Goal: Information Seeking & Learning: Compare options

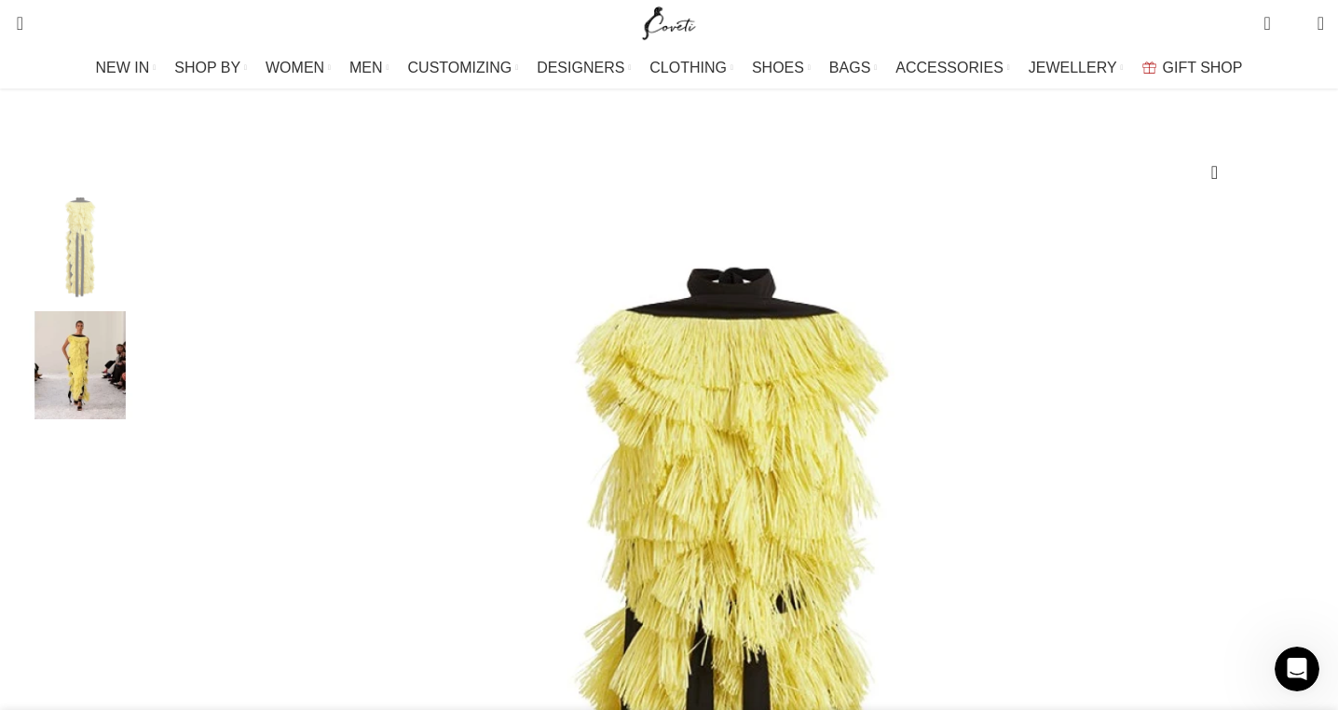
scroll to position [0, 1373]
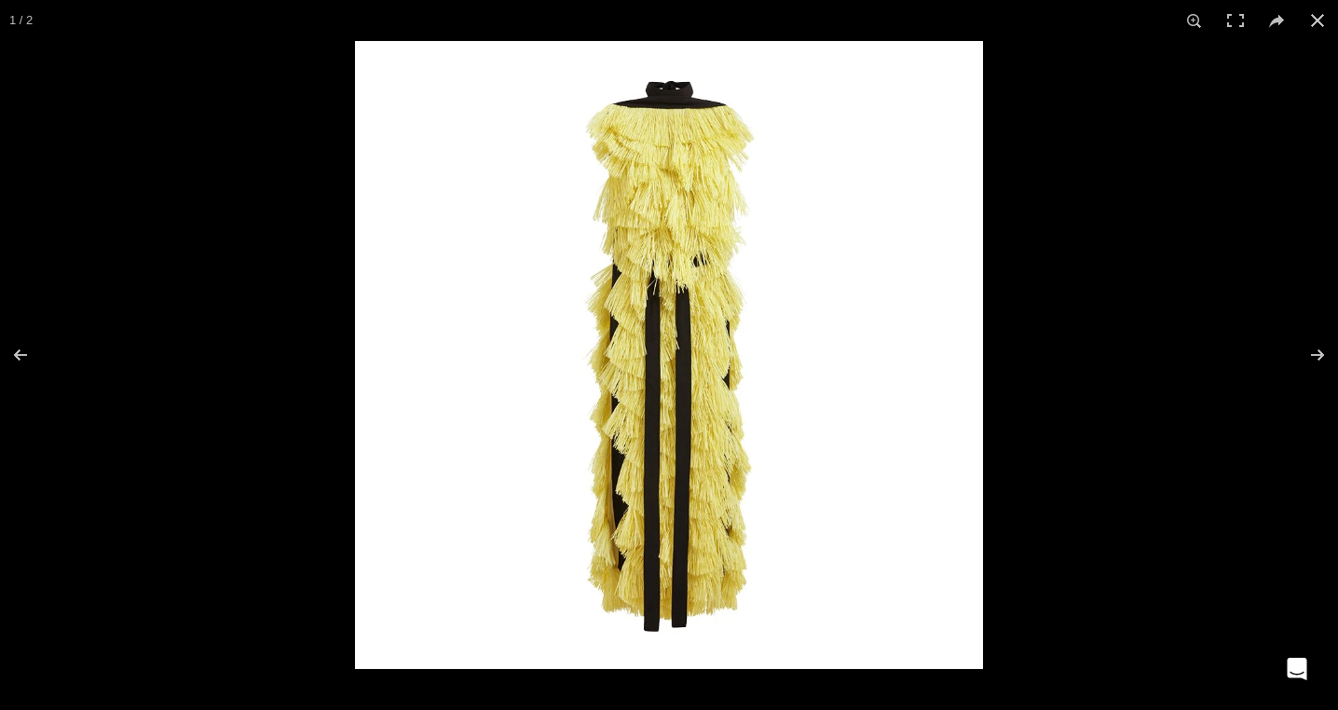
click at [690, 216] on img at bounding box center [669, 355] width 628 height 628
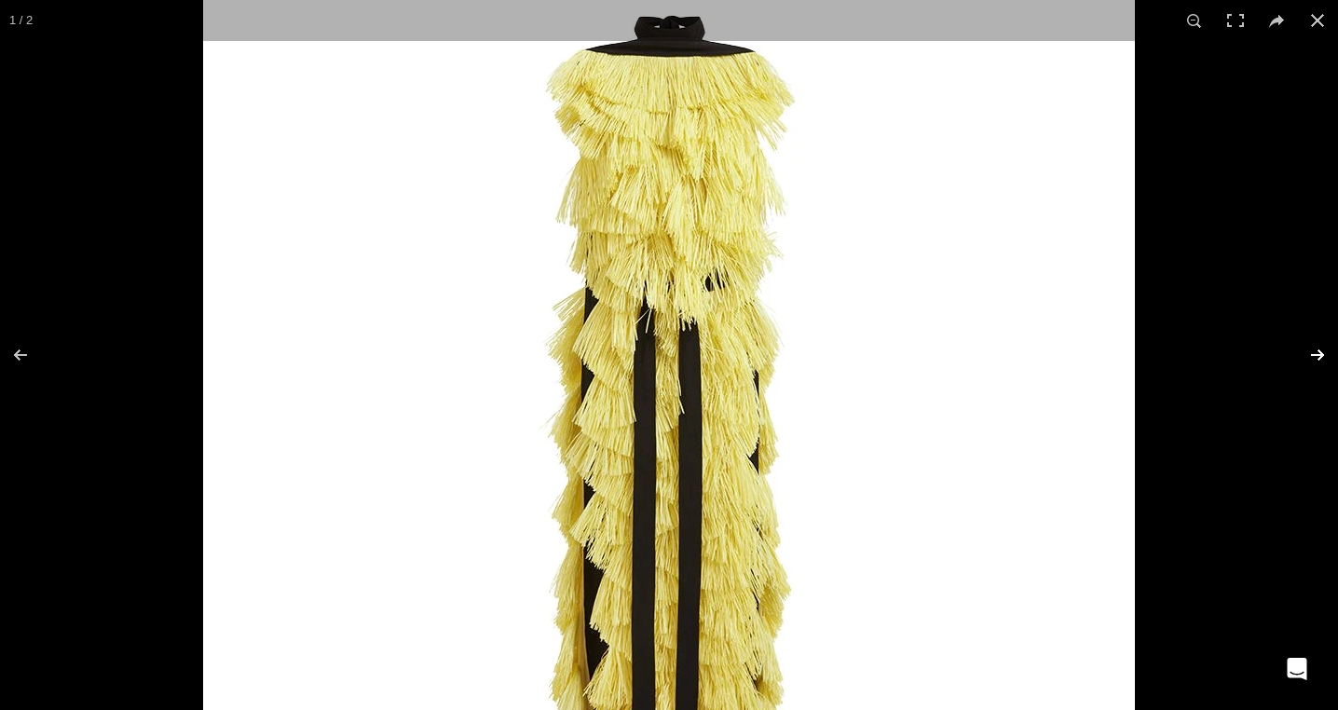
click at [1314, 347] on button at bounding box center [1305, 355] width 65 height 93
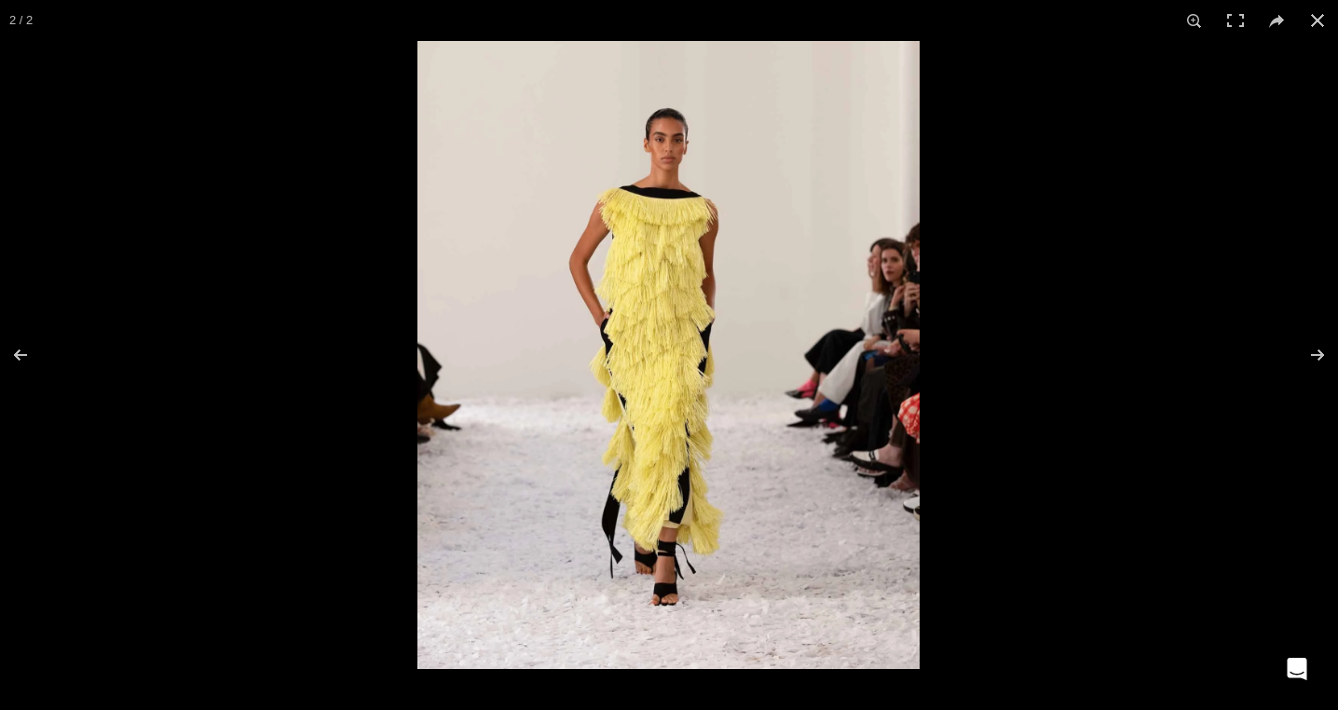
click at [737, 289] on img at bounding box center [669, 355] width 502 height 628
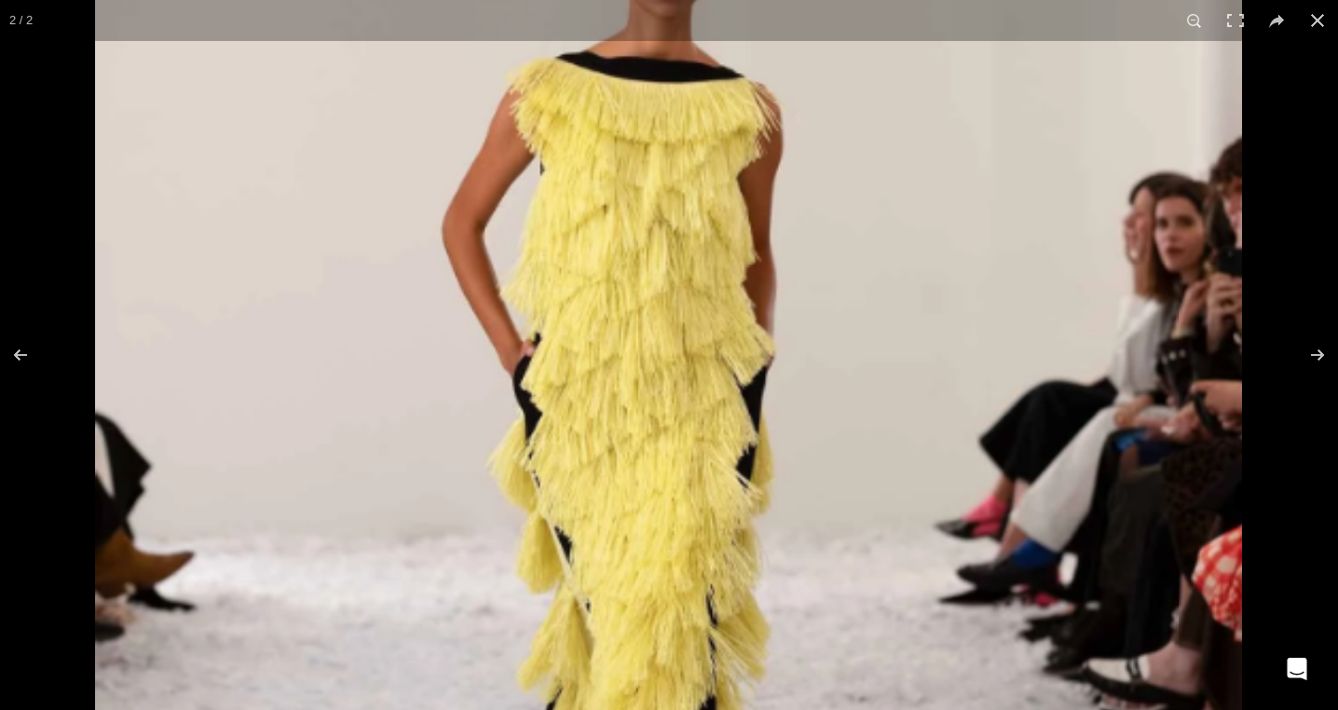
scroll to position [0, 1570]
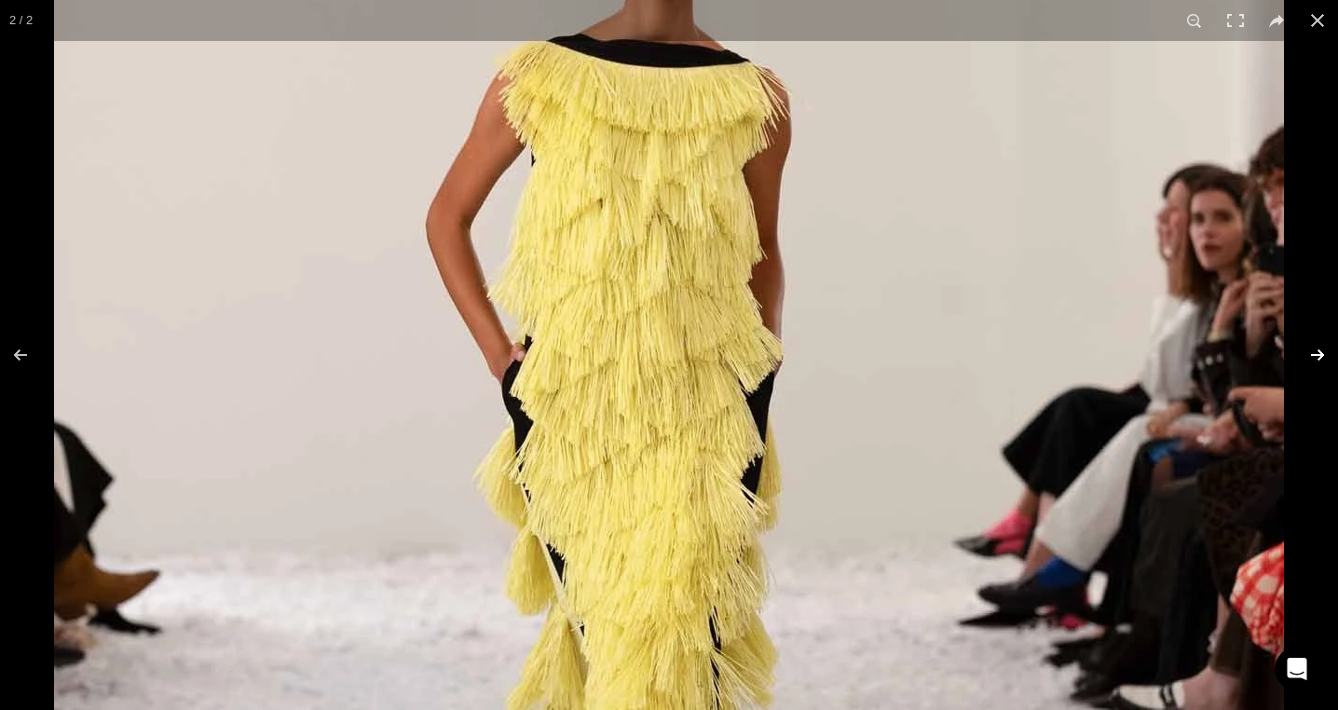
click at [1320, 348] on button at bounding box center [1305, 355] width 65 height 93
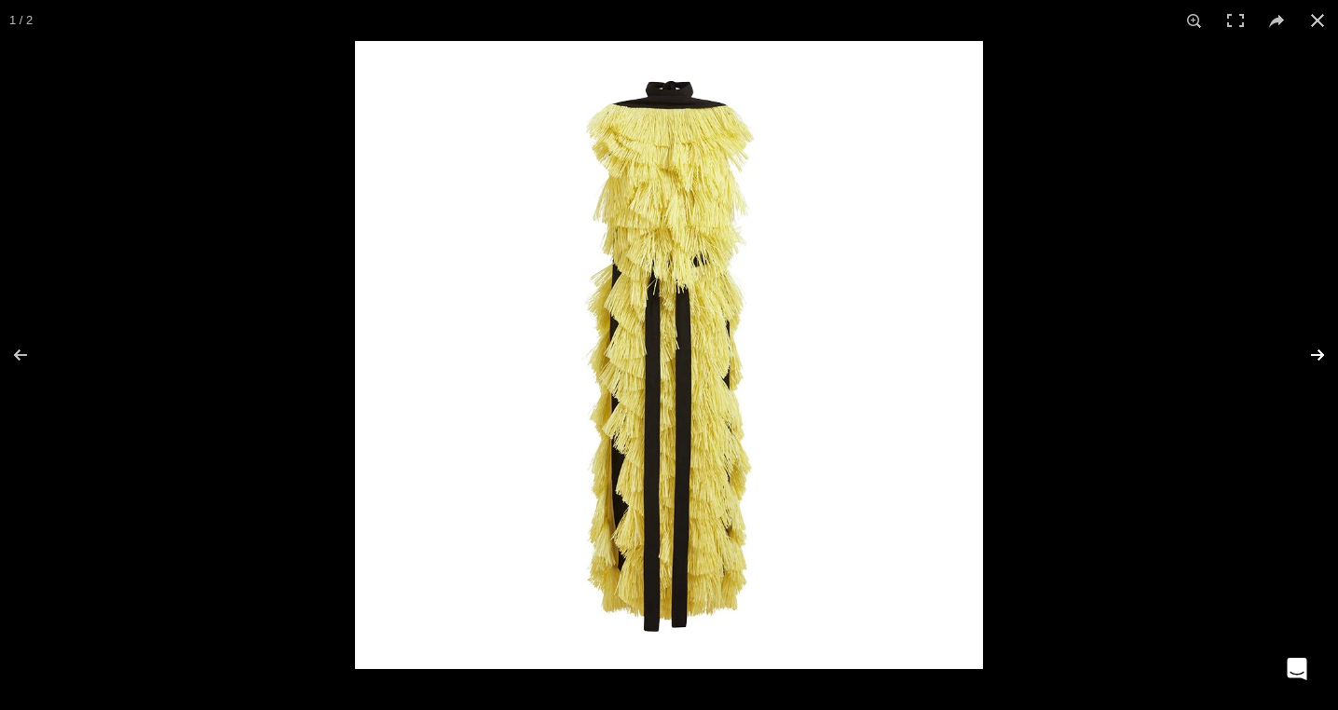
click at [1320, 348] on button at bounding box center [1305, 355] width 65 height 93
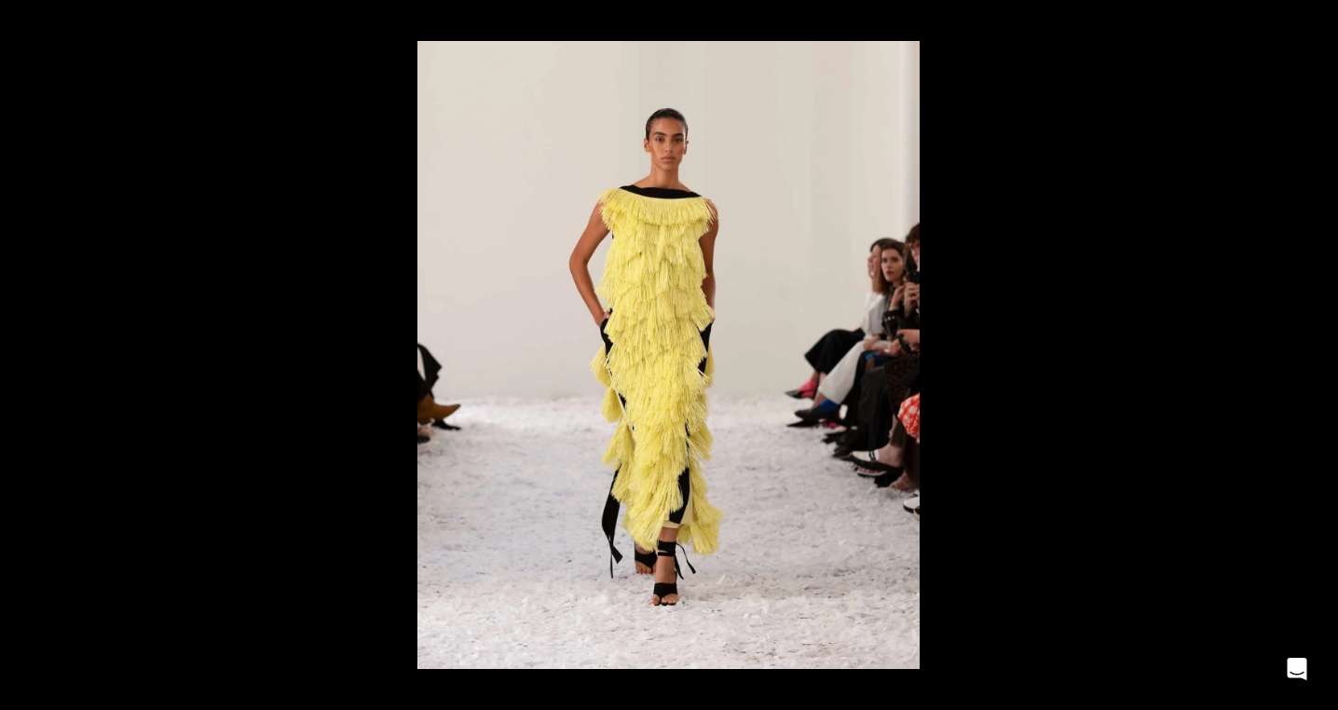
scroll to position [0, 2354]
click at [605, 119] on img at bounding box center [669, 355] width 502 height 628
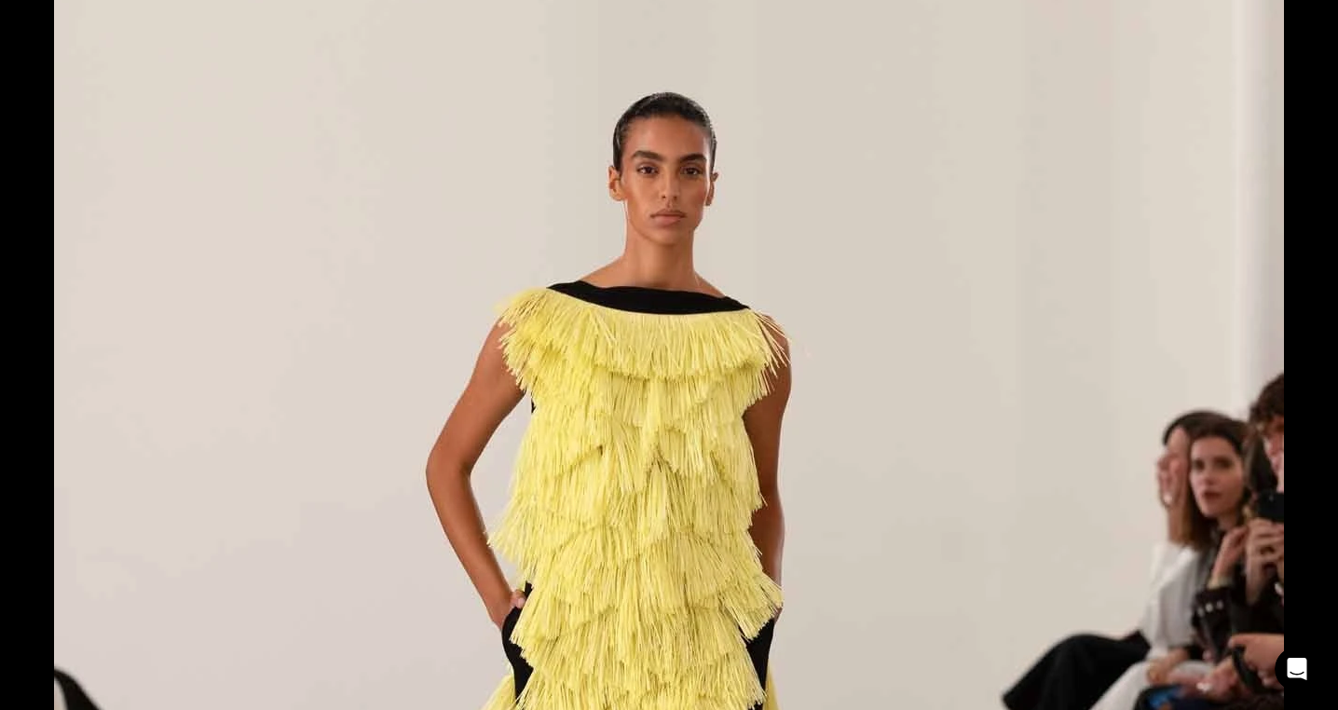
scroll to position [0, 1961]
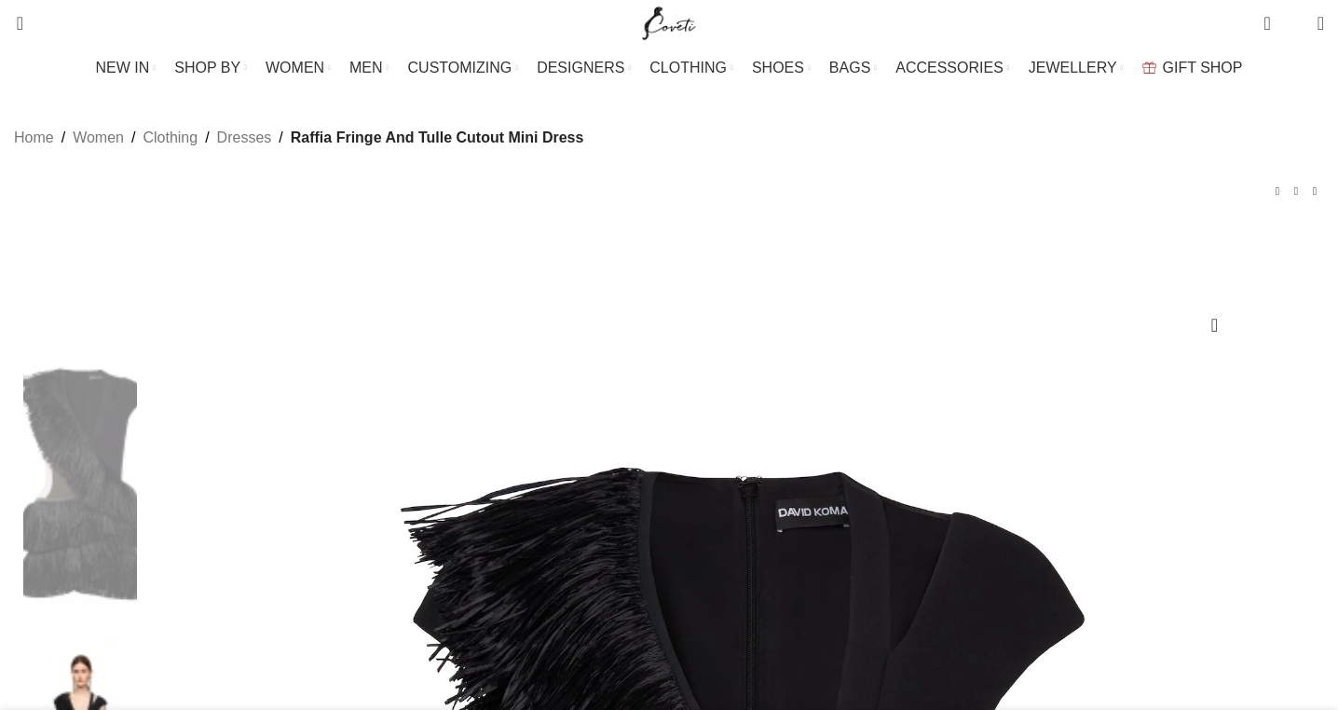
scroll to position [155, 0]
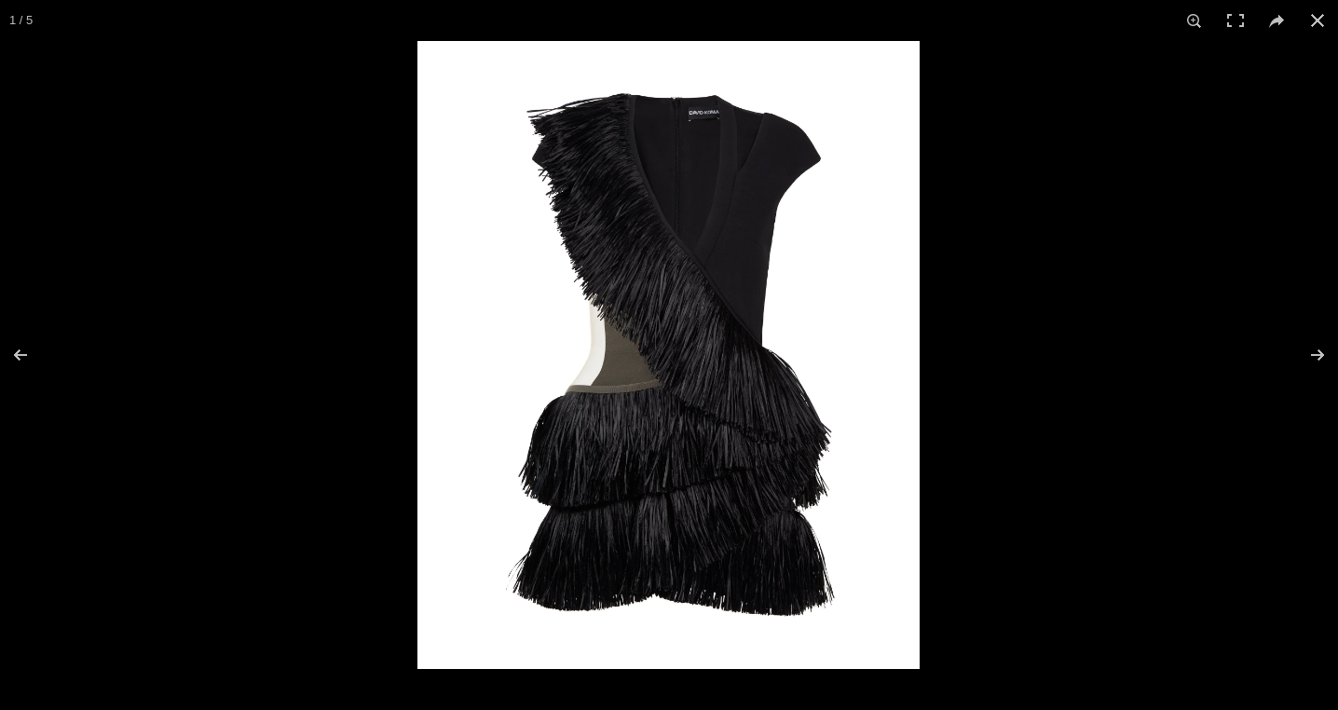
click at [622, 275] on img at bounding box center [669, 355] width 502 height 628
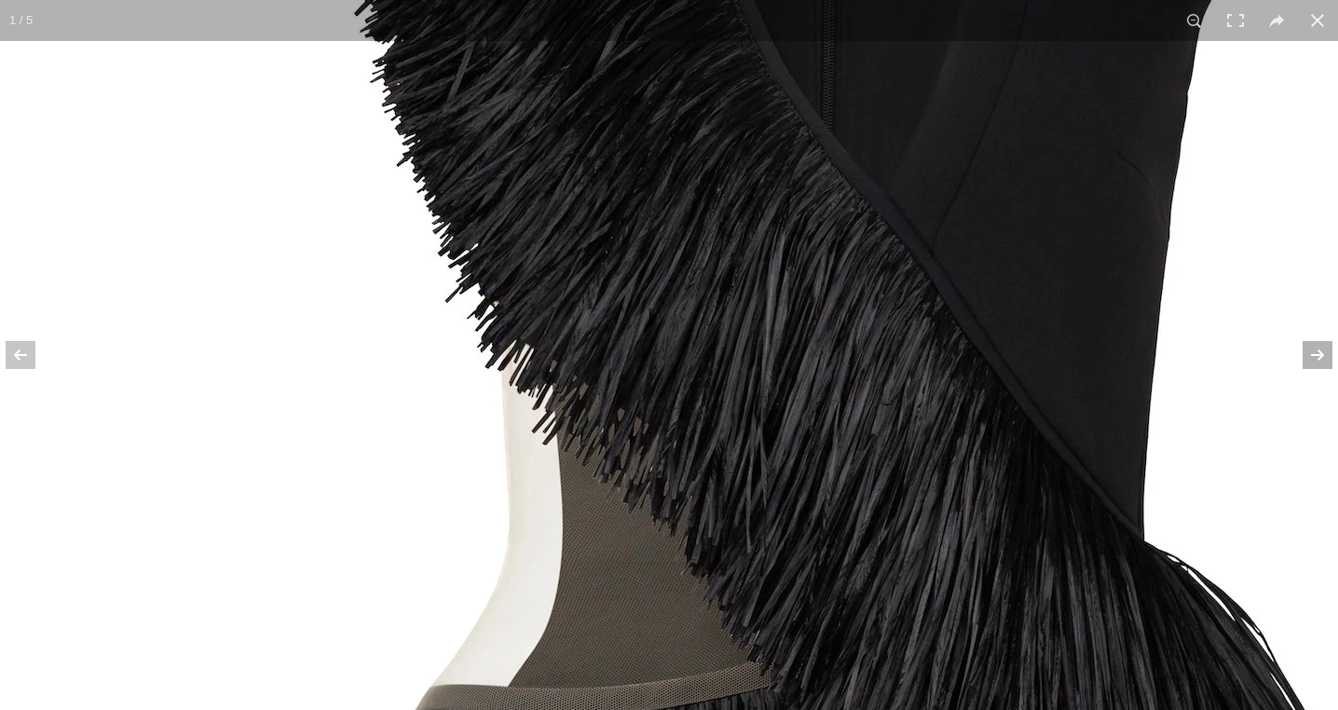
click at [1312, 349] on button at bounding box center [1305, 355] width 65 height 93
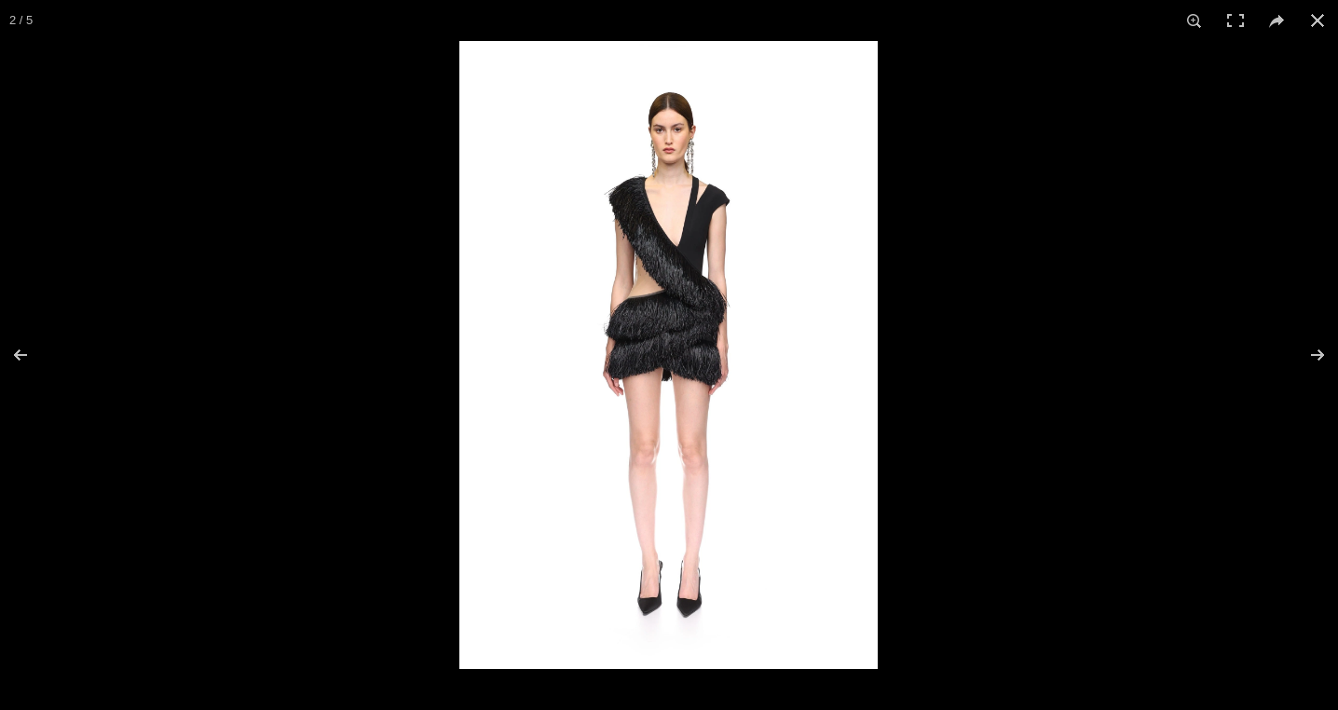
click at [609, 276] on img at bounding box center [669, 355] width 419 height 628
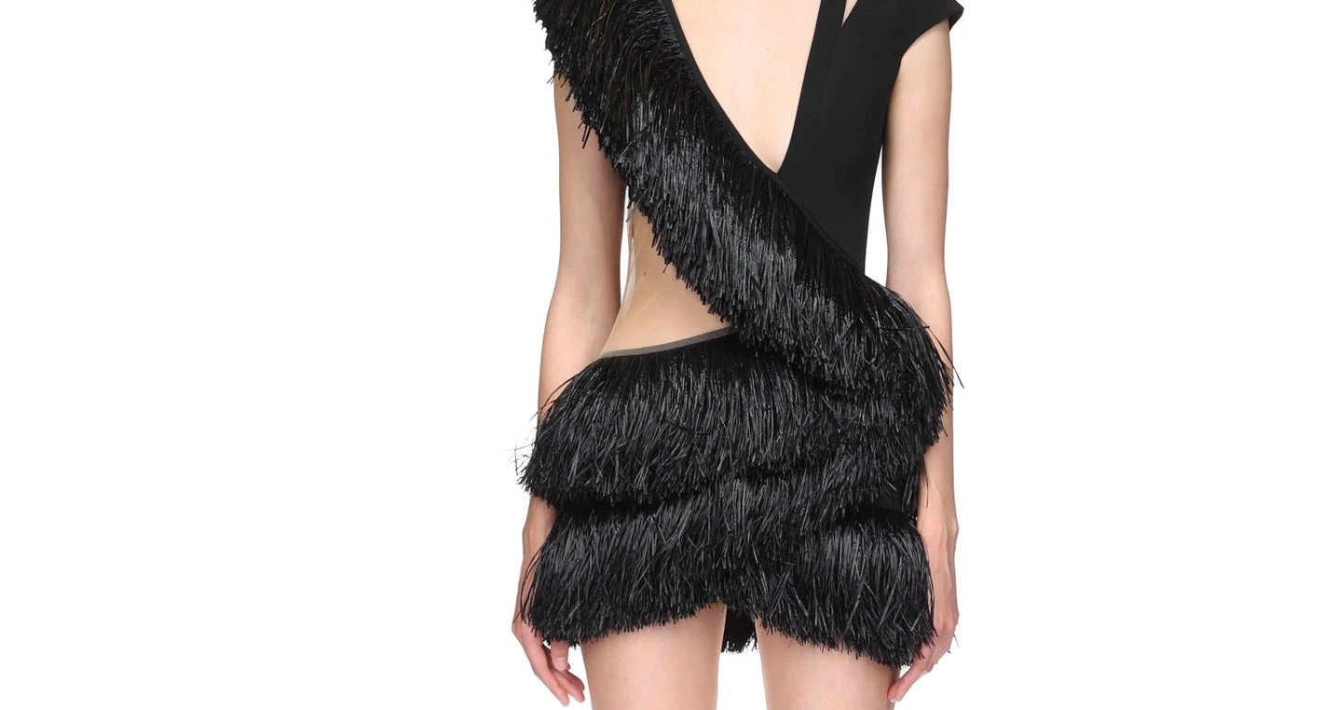
scroll to position [0, 196]
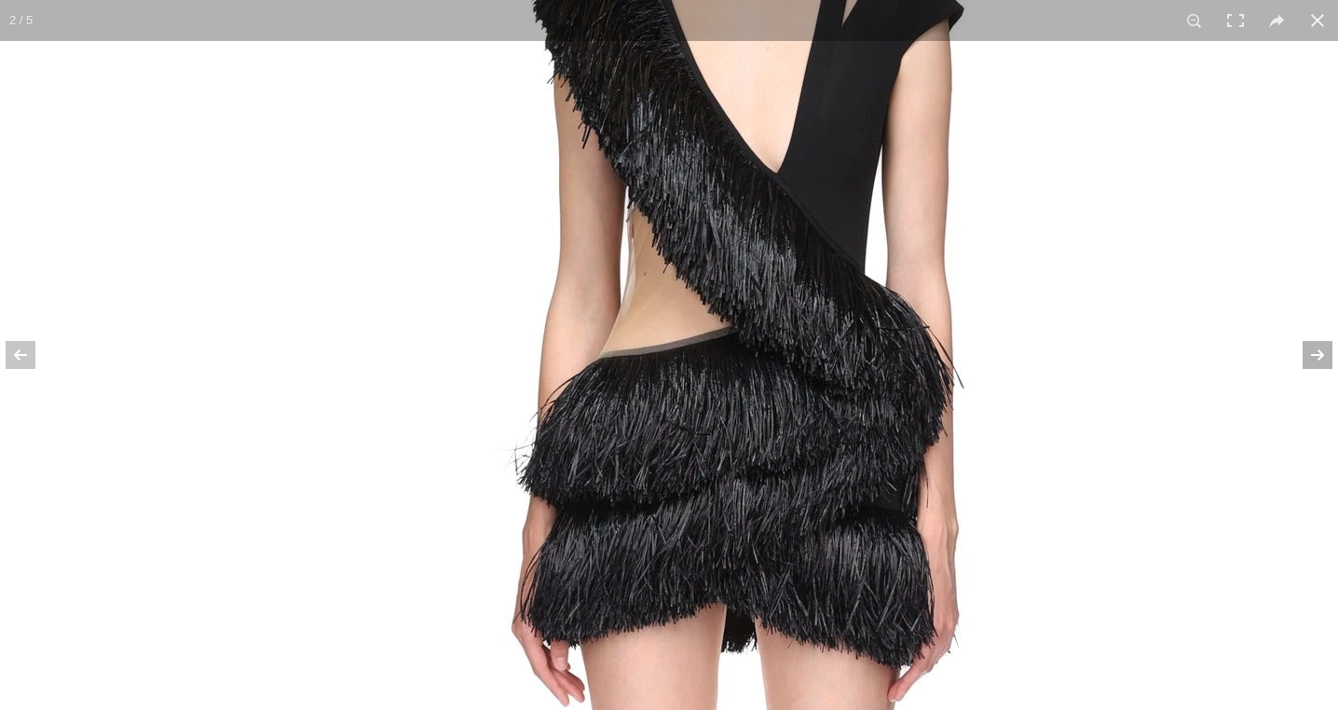
click at [1312, 356] on button at bounding box center [1305, 355] width 65 height 93
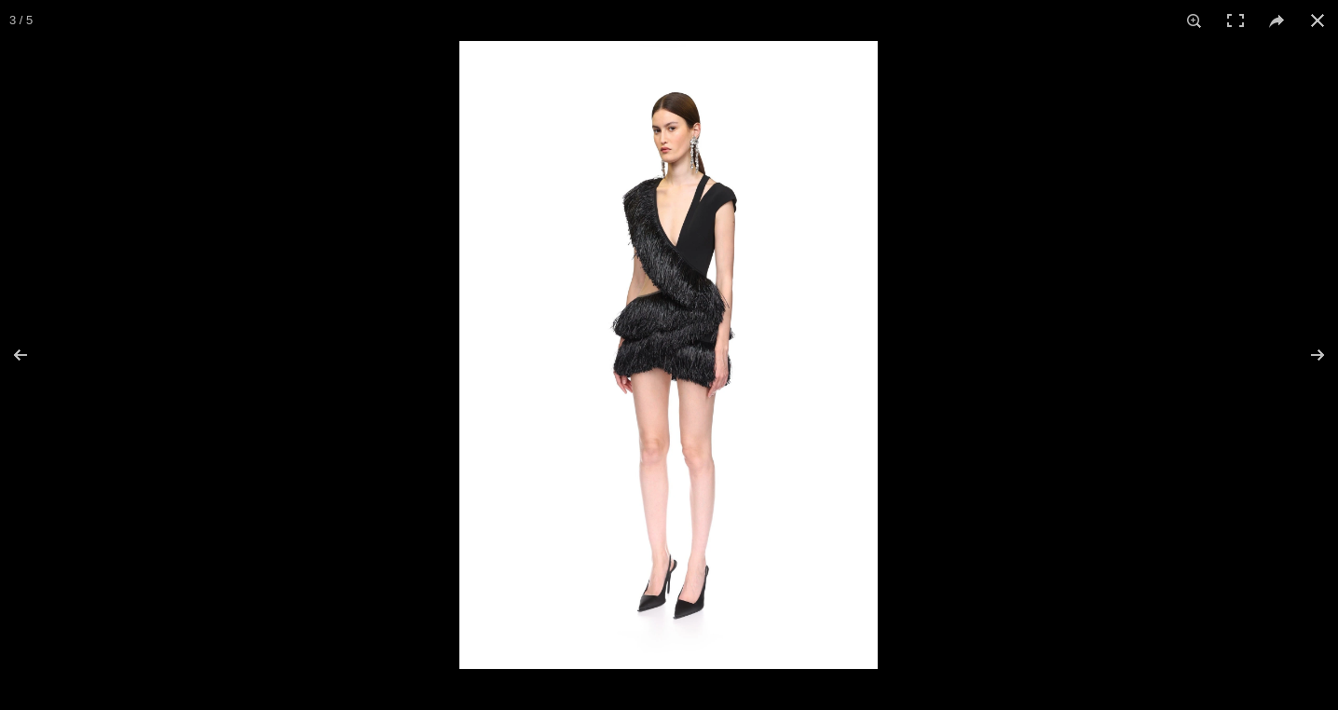
click at [656, 248] on img at bounding box center [669, 355] width 419 height 628
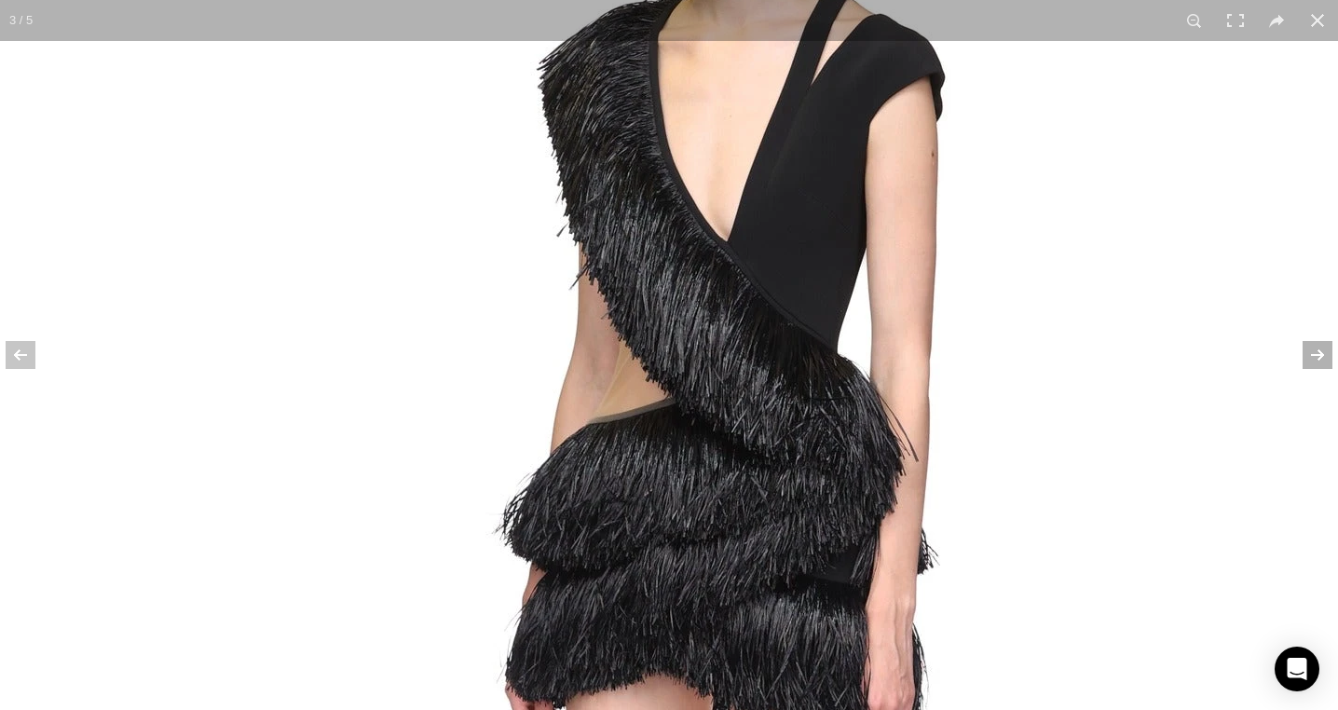
click at [1308, 342] on button at bounding box center [1305, 355] width 65 height 93
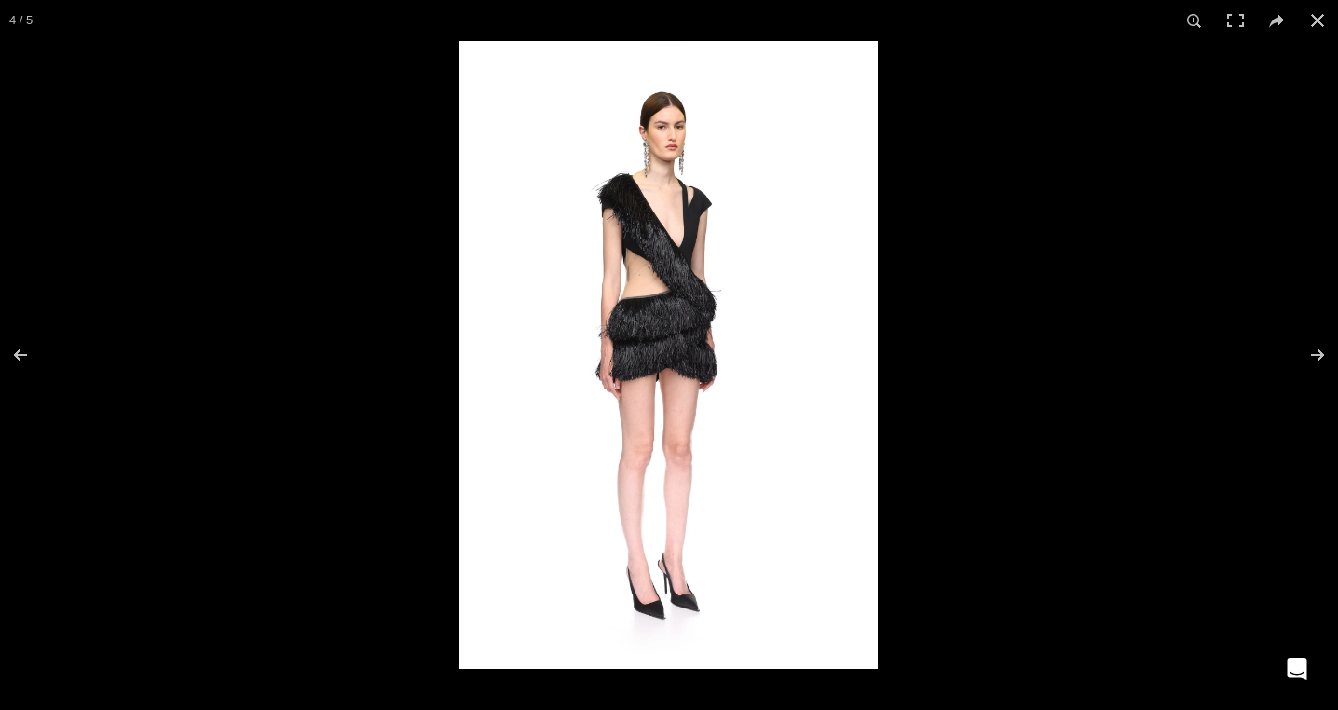
scroll to position [0, 391]
click at [646, 274] on img at bounding box center [669, 355] width 419 height 628
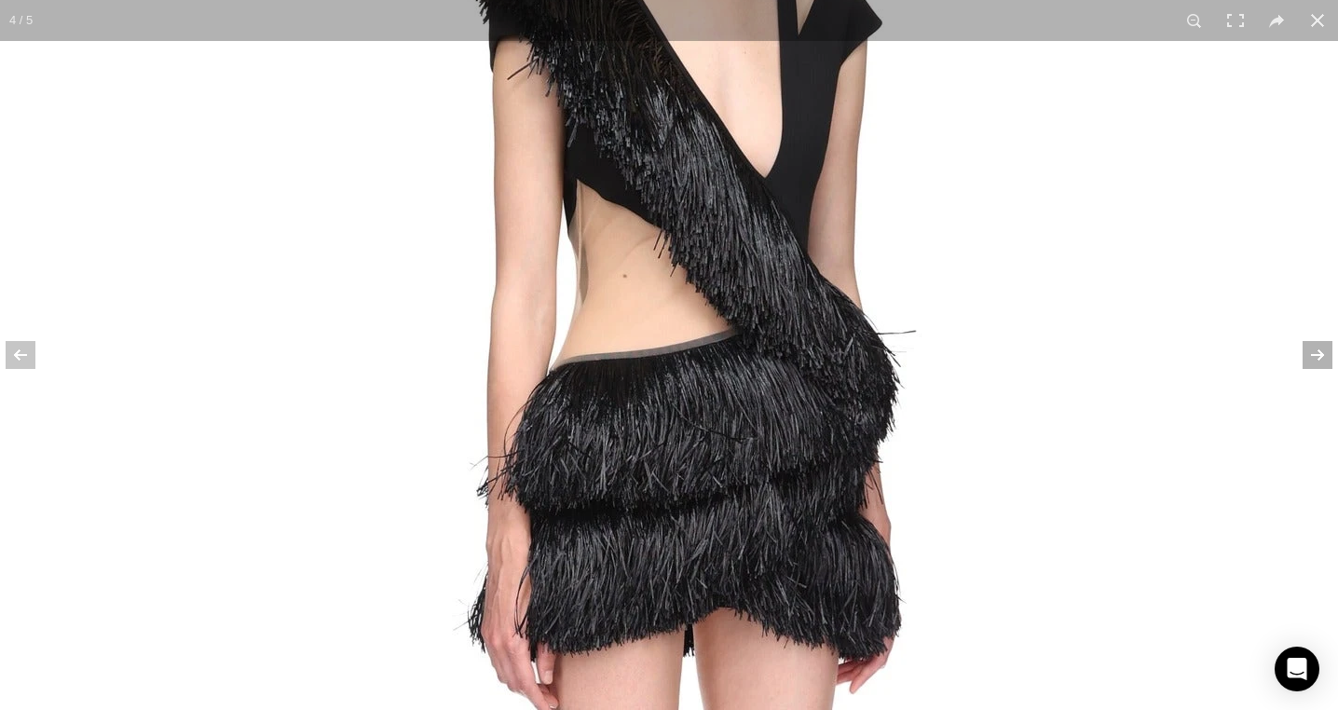
click at [1326, 355] on button at bounding box center [1305, 355] width 65 height 93
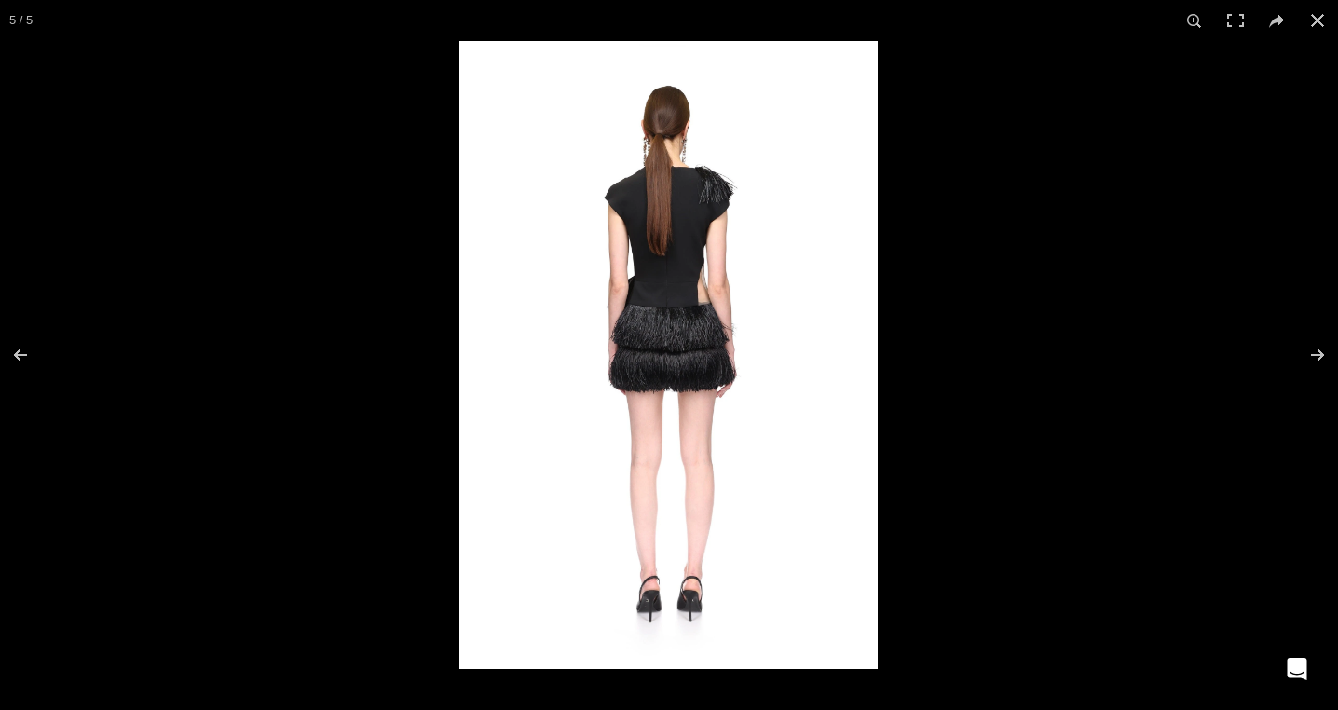
click at [720, 283] on img at bounding box center [669, 355] width 419 height 628
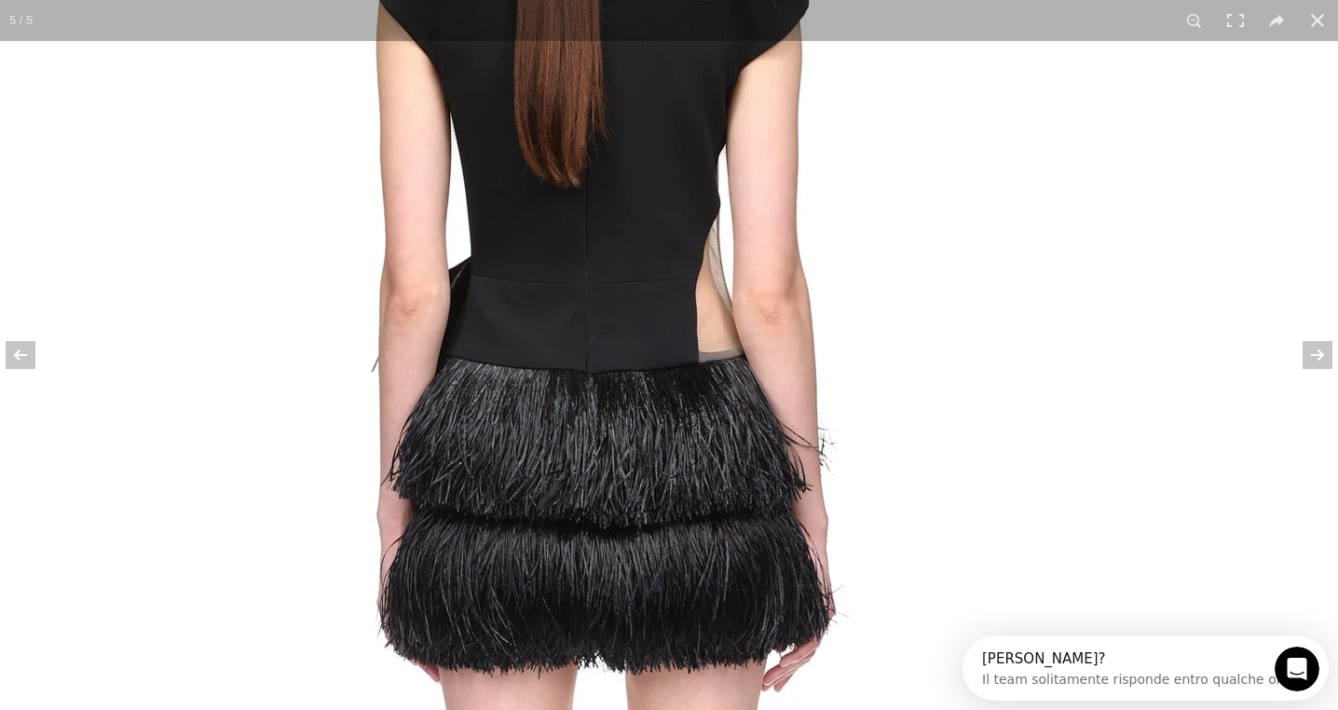
scroll to position [0, 0]
click at [1320, 354] on button at bounding box center [1305, 355] width 65 height 93
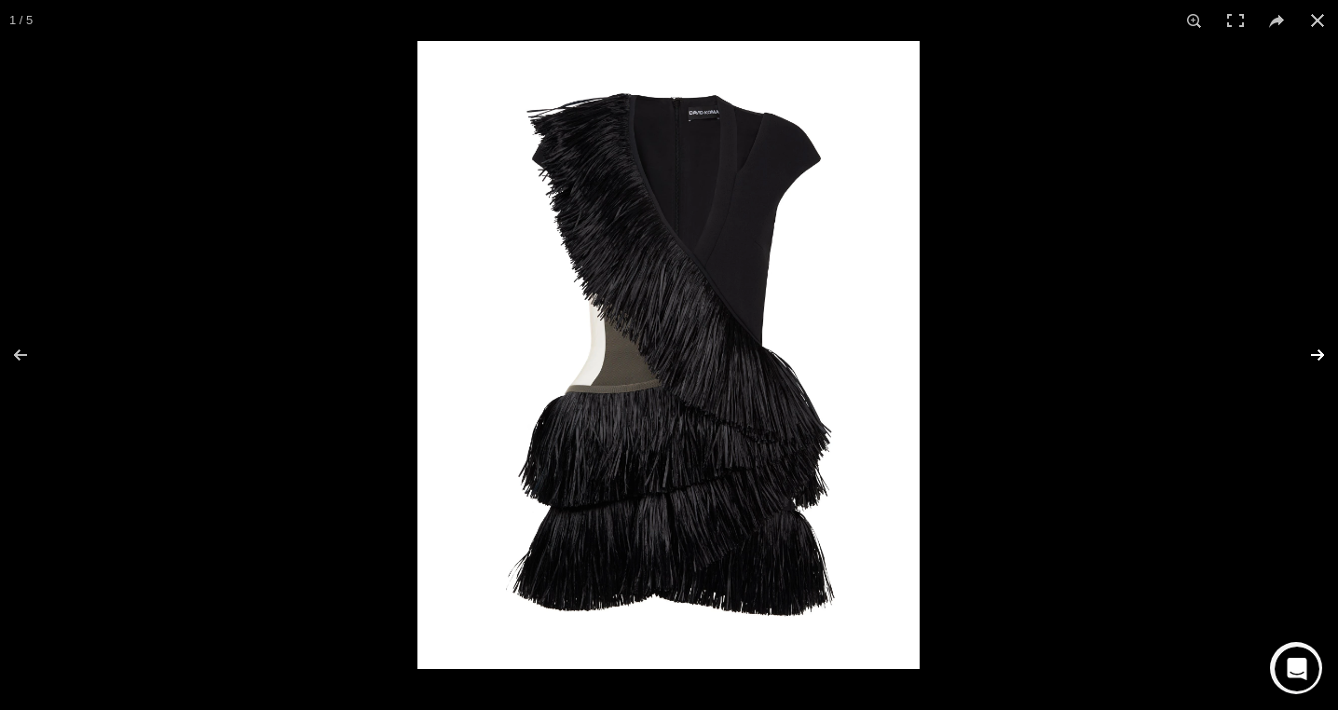
click at [1320, 354] on button at bounding box center [1305, 355] width 65 height 93
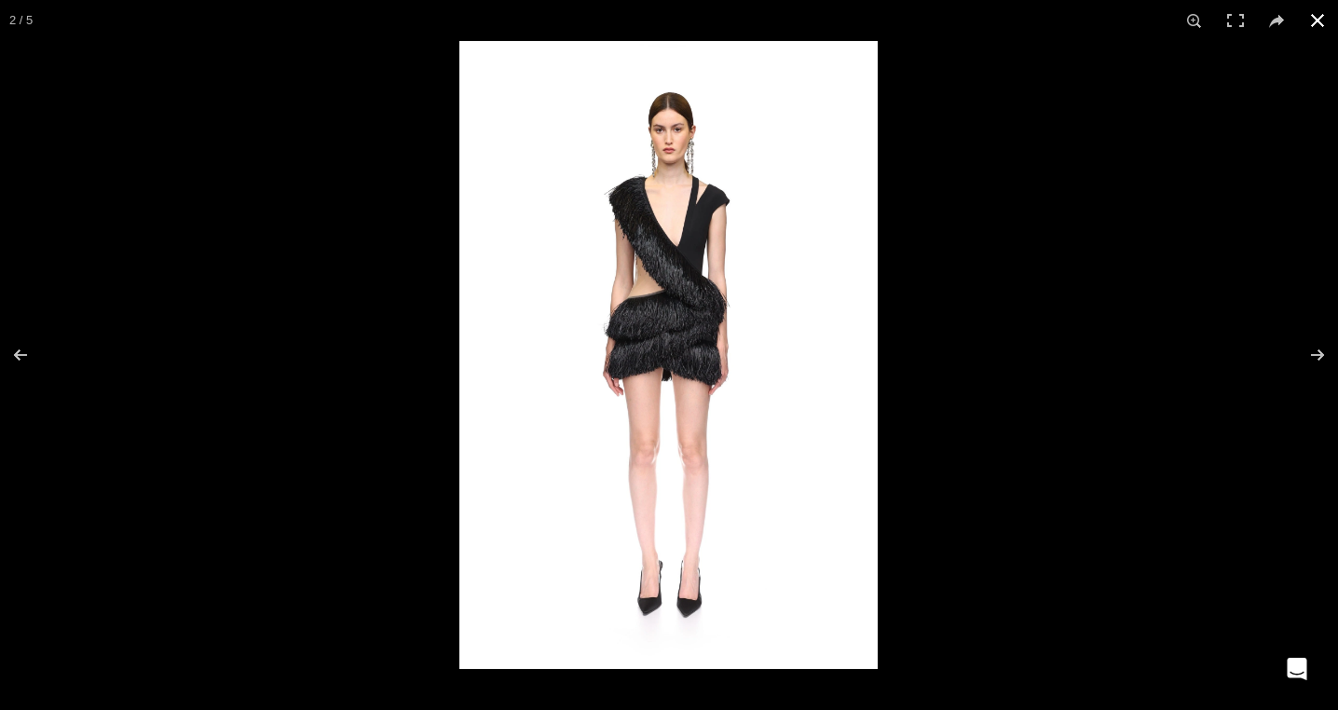
click at [1320, 19] on button at bounding box center [1317, 20] width 41 height 41
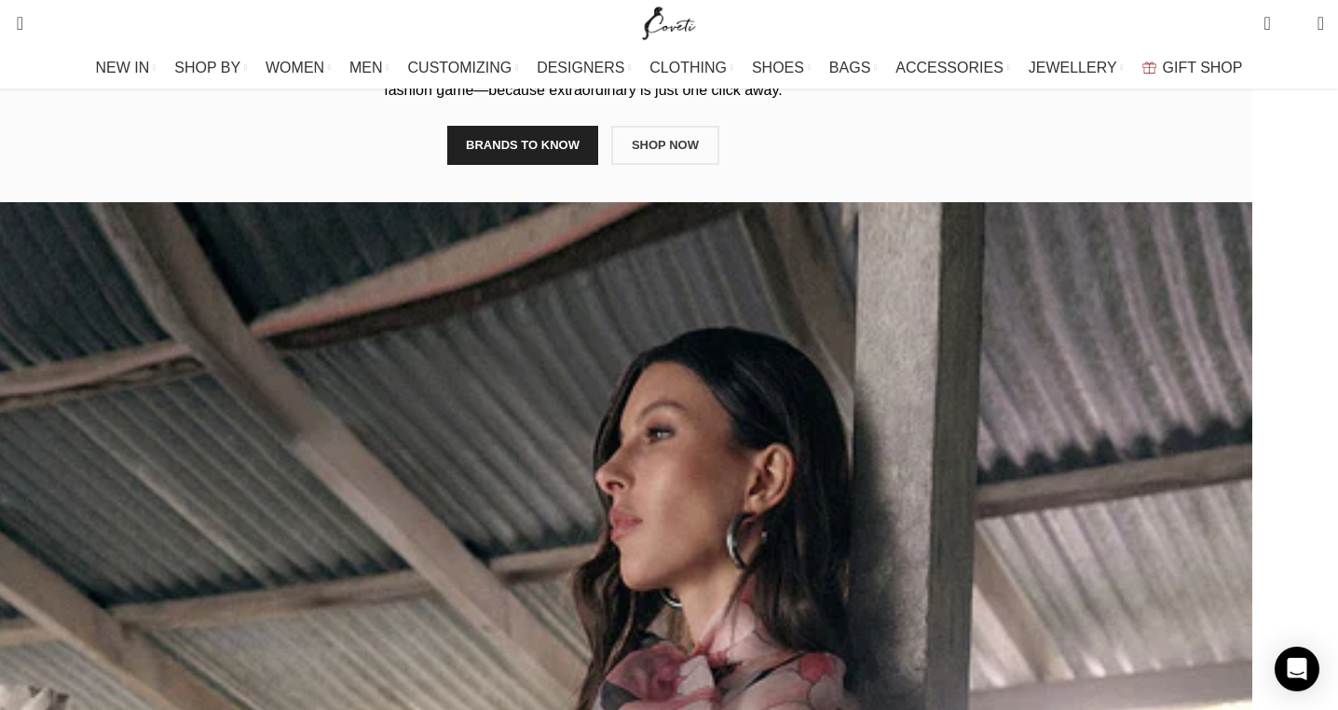
scroll to position [1087, 0]
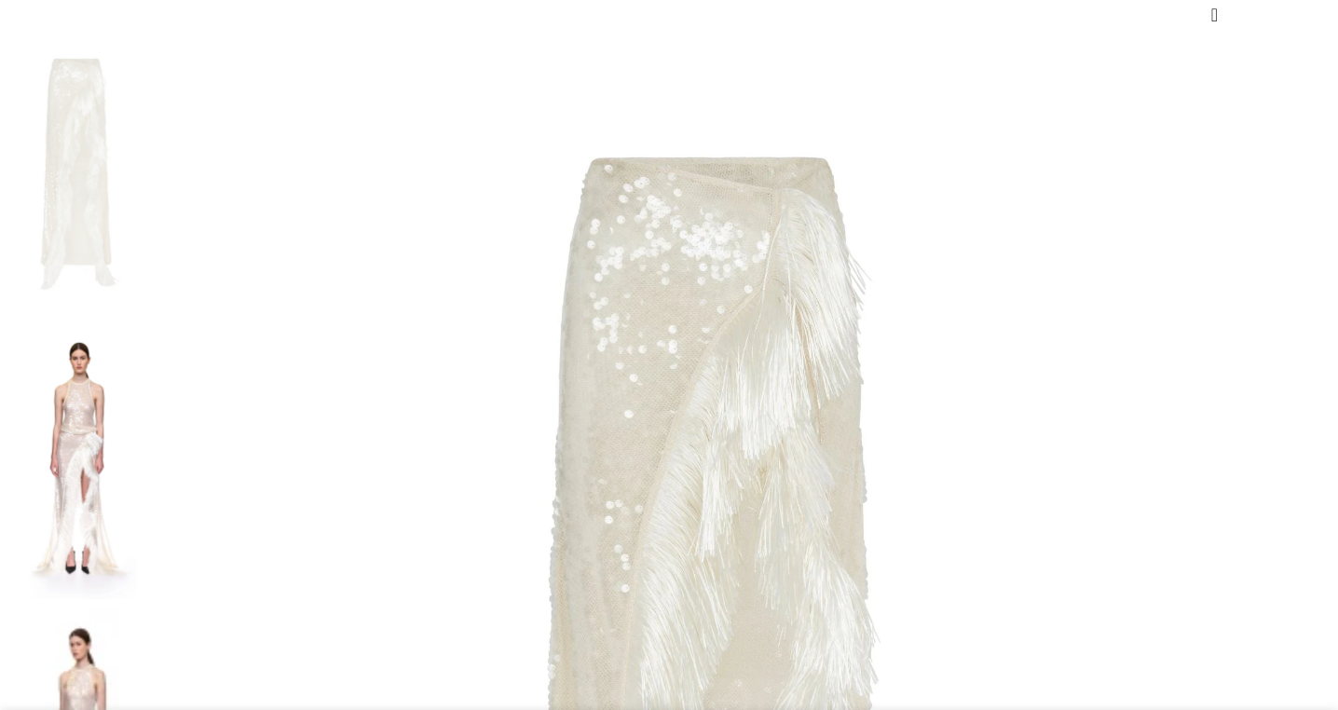
scroll to position [0, 196]
click at [137, 323] on img at bounding box center [80, 462] width 114 height 278
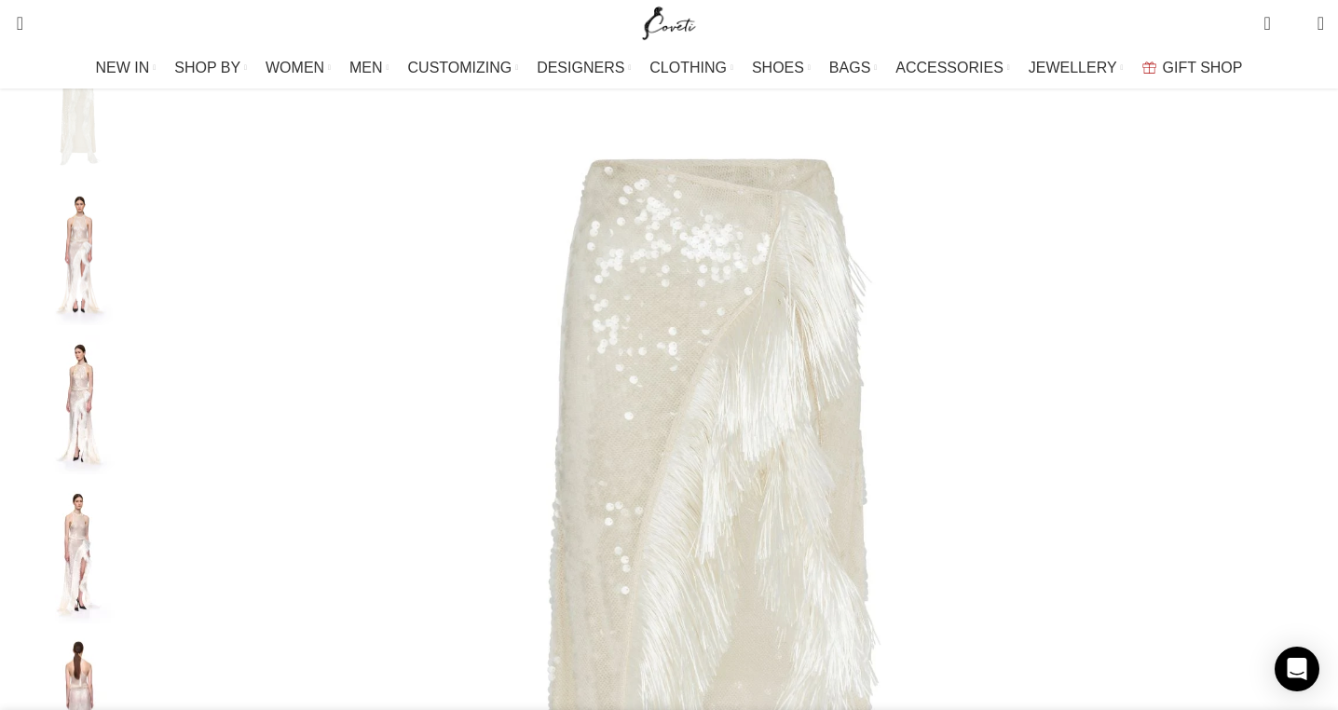
scroll to position [155, 0]
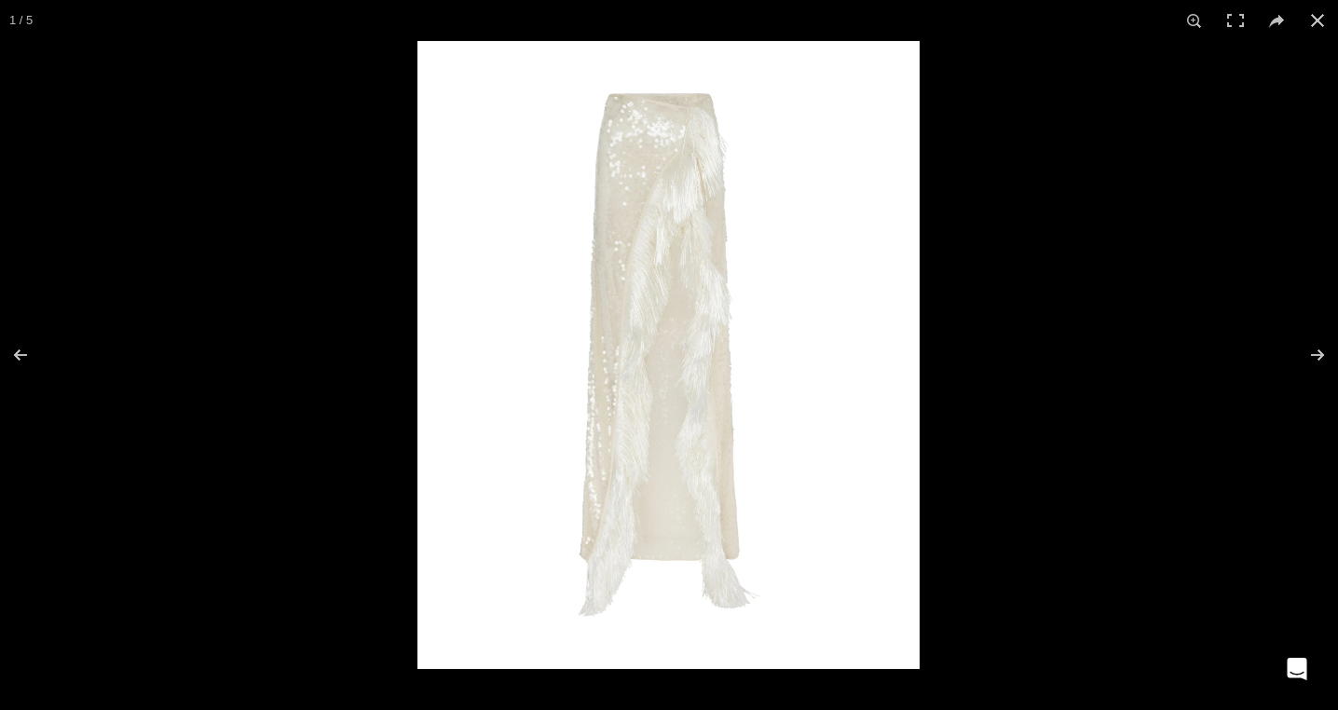
click at [681, 282] on img at bounding box center [669, 355] width 502 height 628
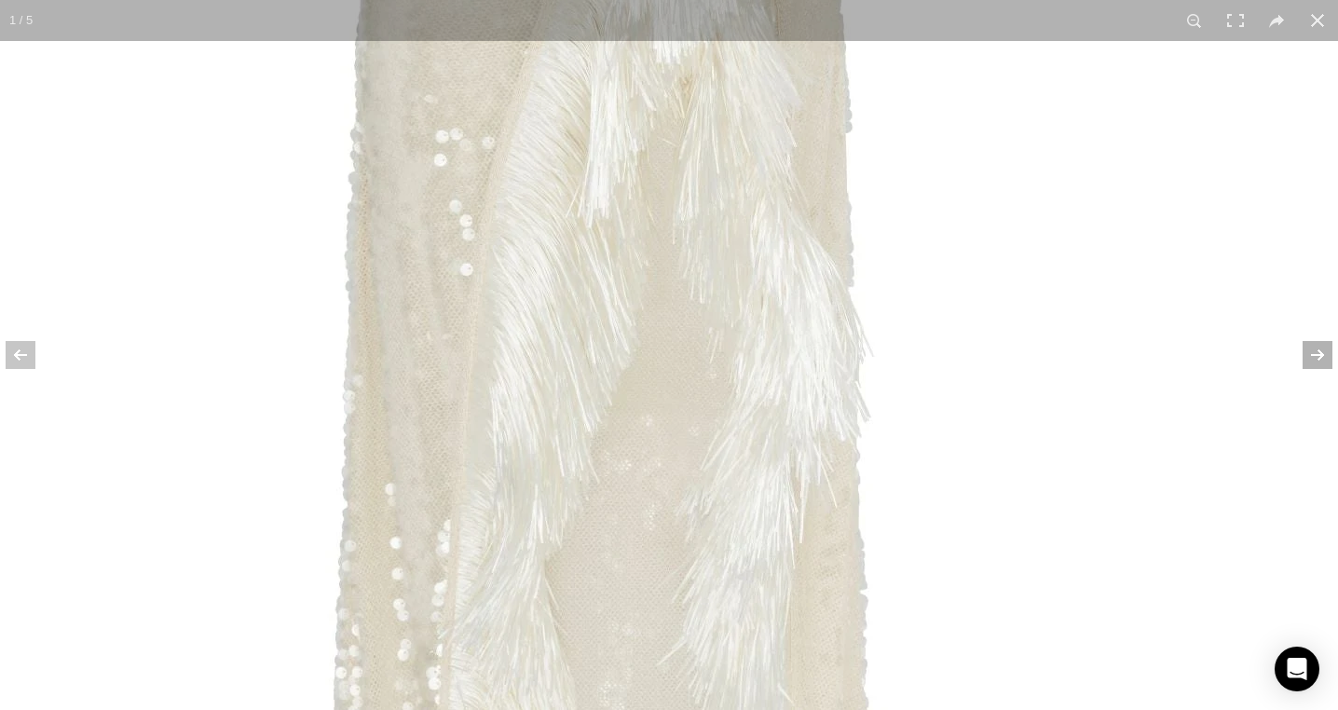
click at [1313, 351] on button at bounding box center [1305, 355] width 65 height 93
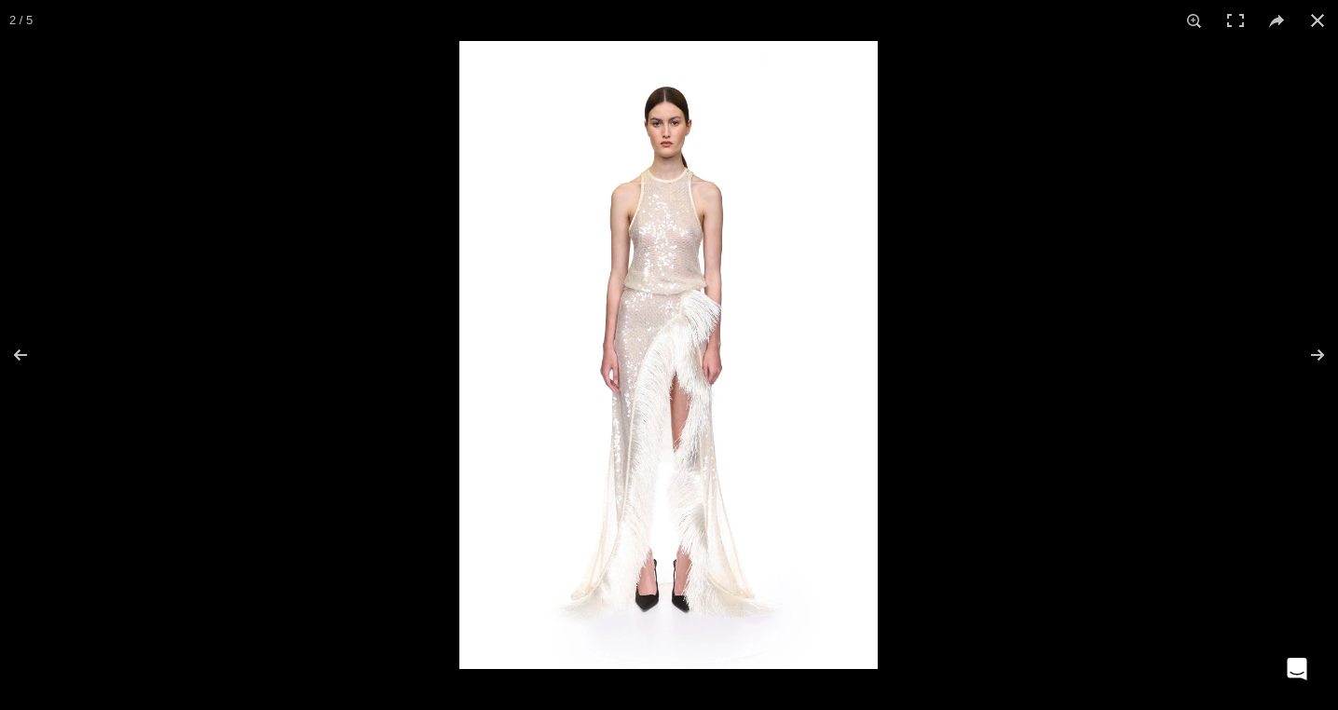
click at [724, 331] on img at bounding box center [669, 355] width 419 height 628
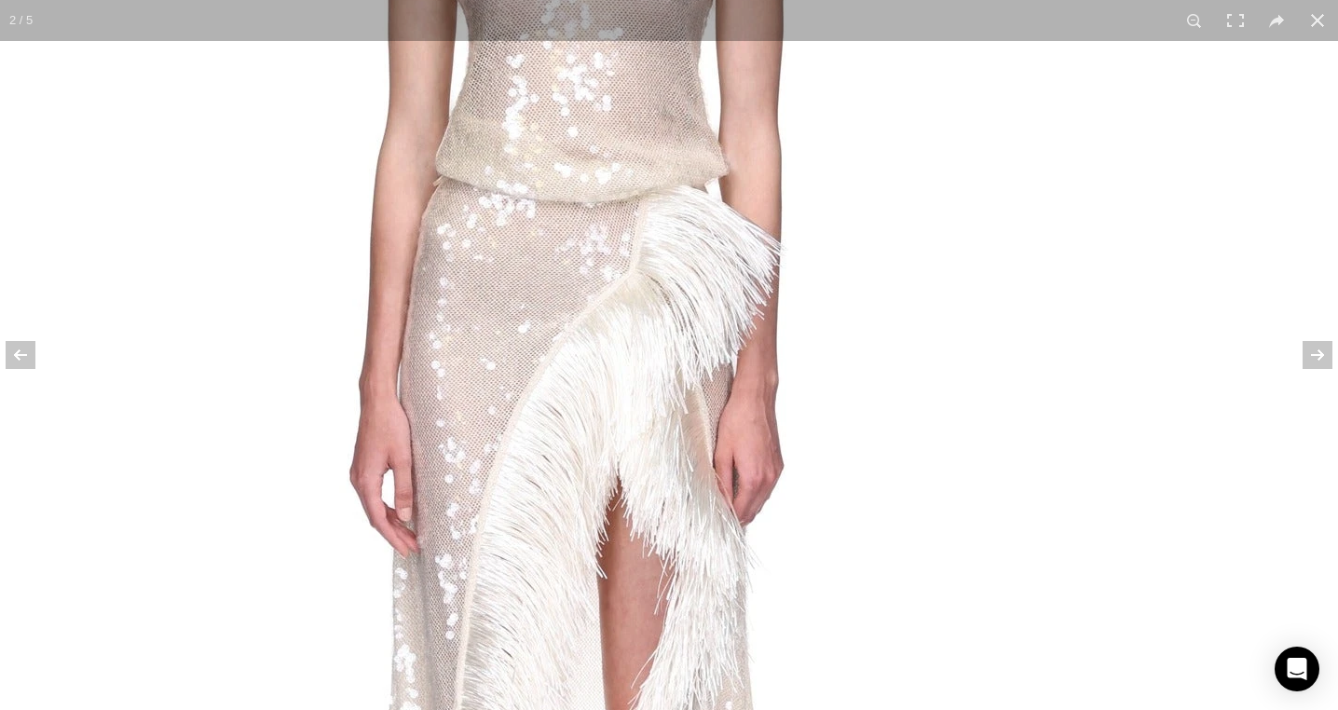
scroll to position [0, 391]
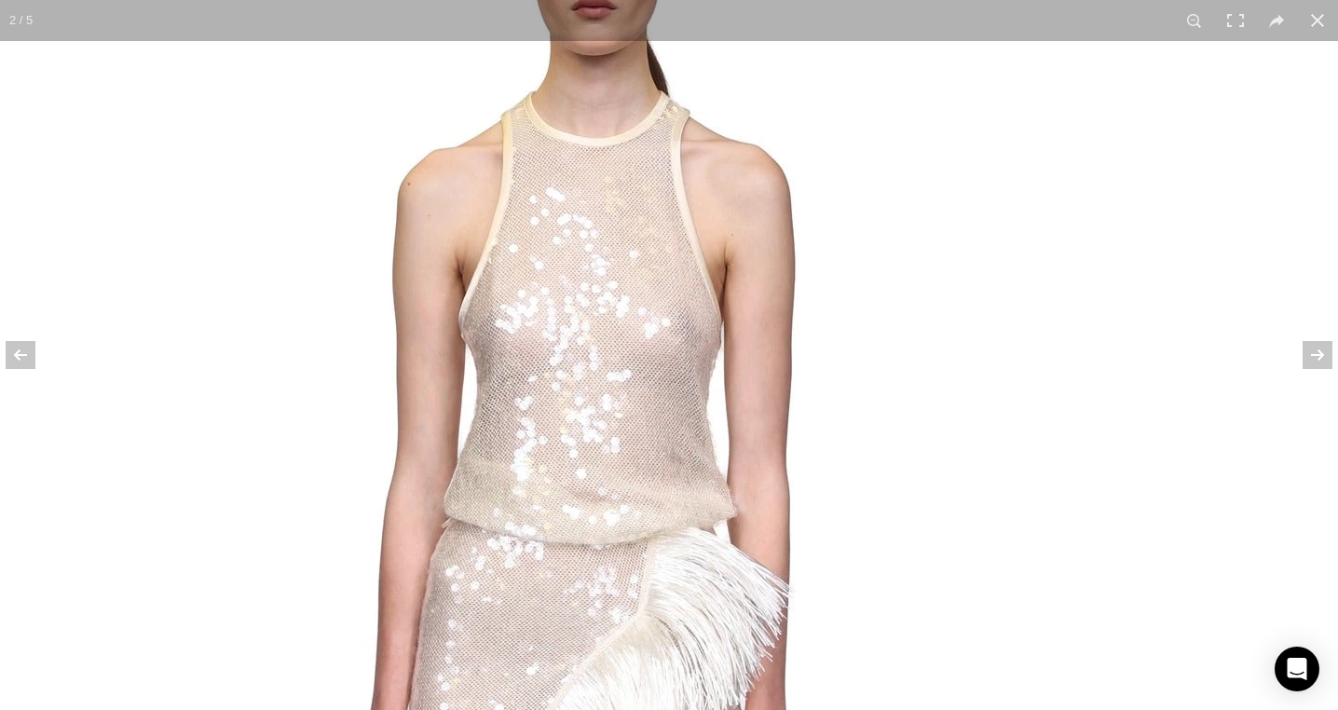
drag, startPoint x: 654, startPoint y: 228, endPoint x: 663, endPoint y: 584, distance: 356.2
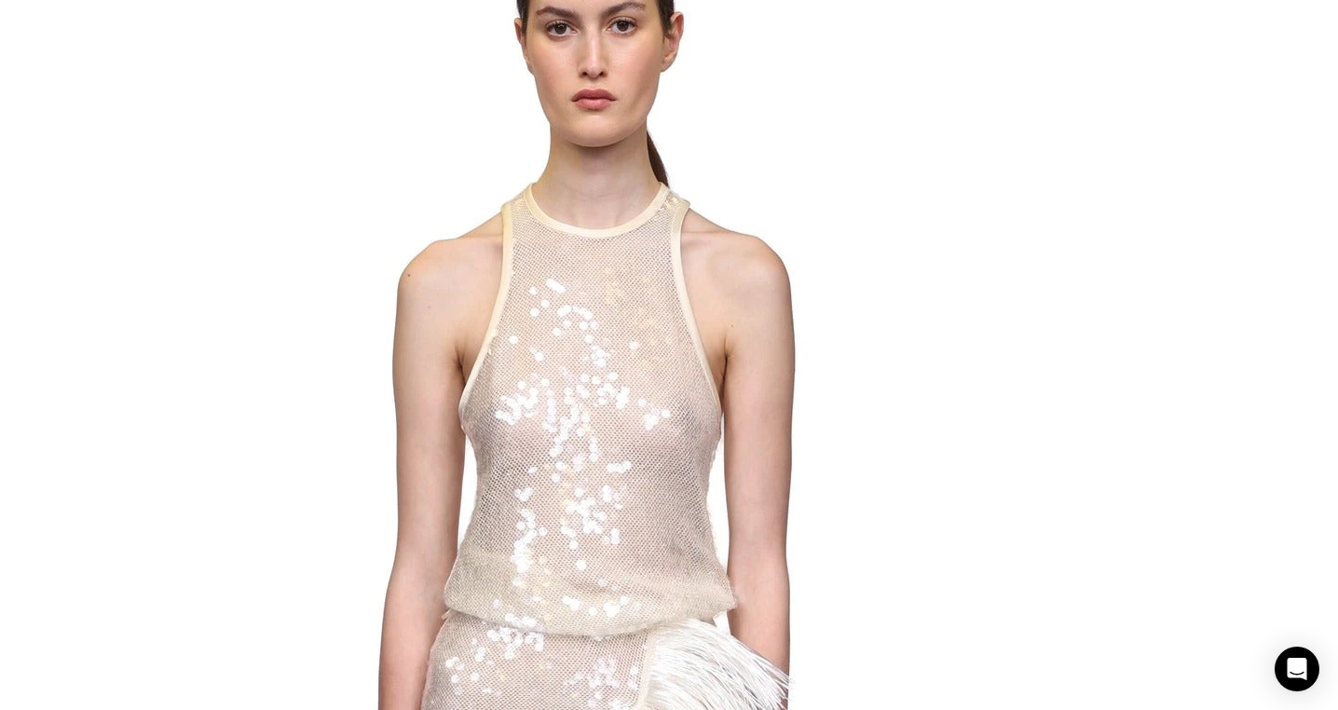
scroll to position [0, 1570]
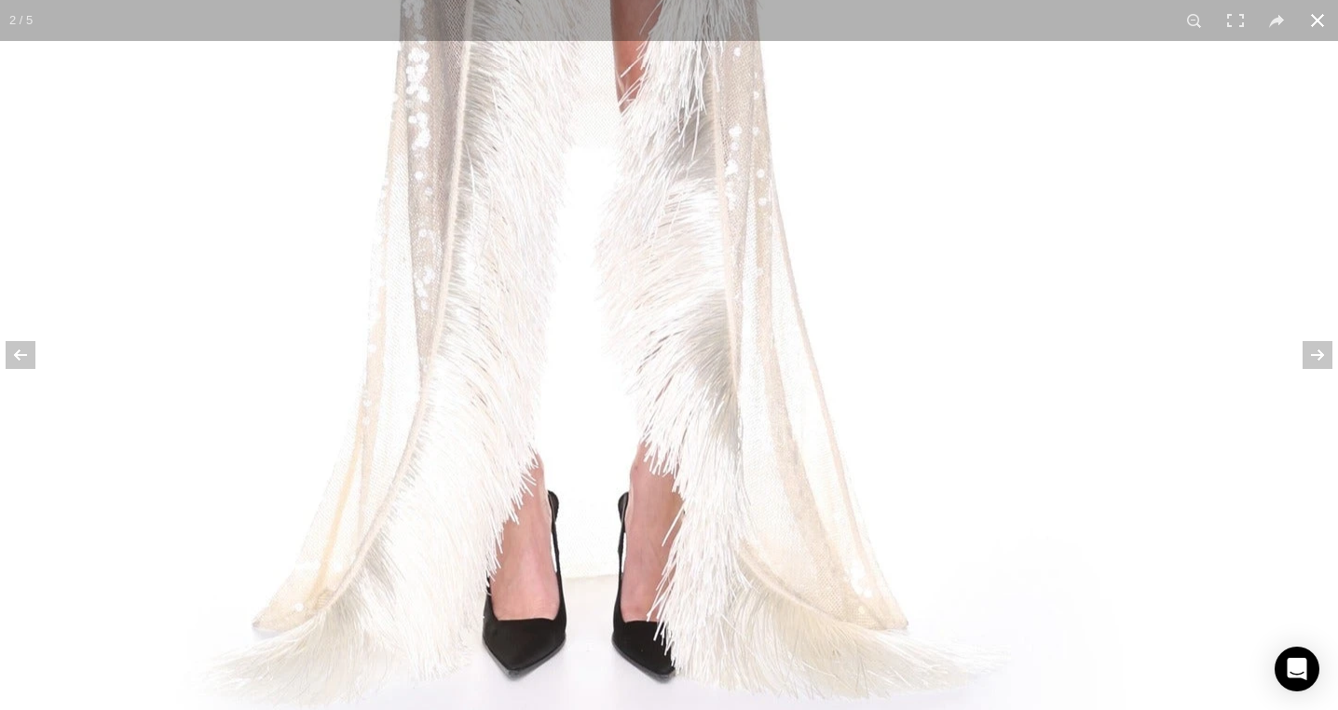
click at [1315, 20] on button at bounding box center [1317, 20] width 41 height 41
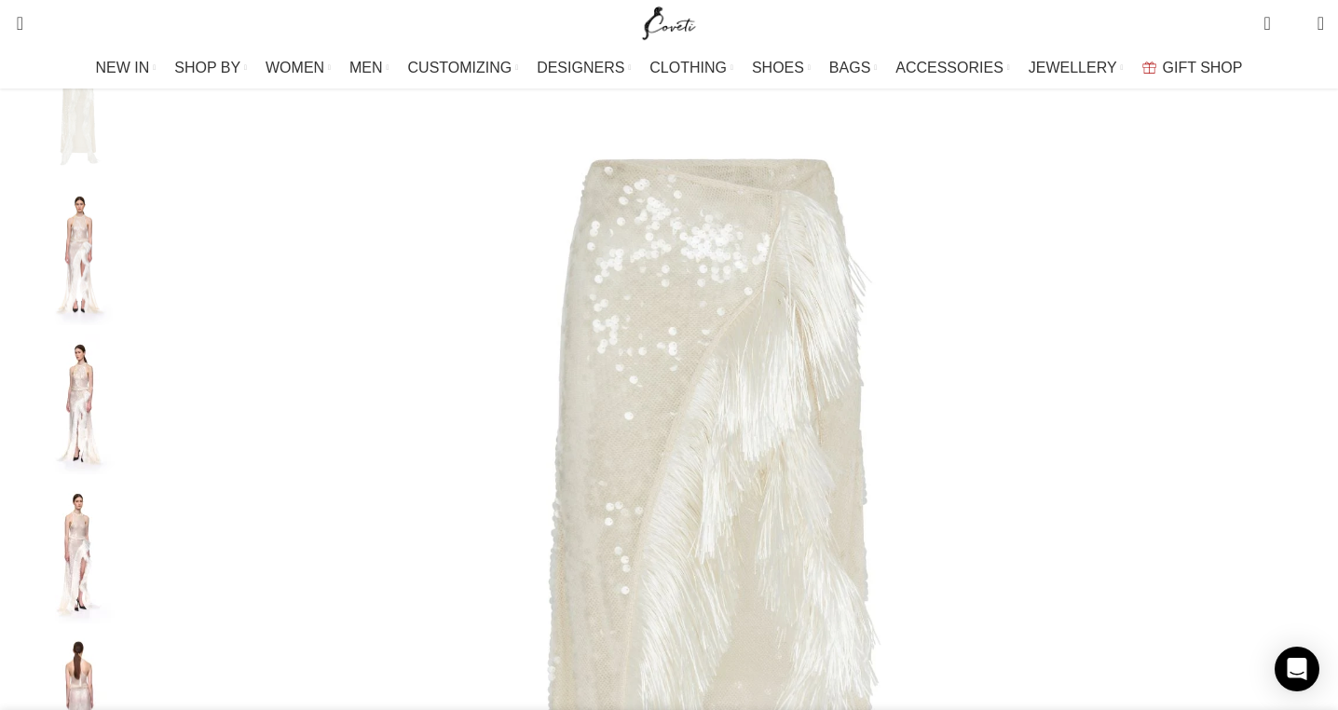
scroll to position [0, 1765]
click at [137, 276] on img "2 / 5" at bounding box center [80, 256] width 114 height 140
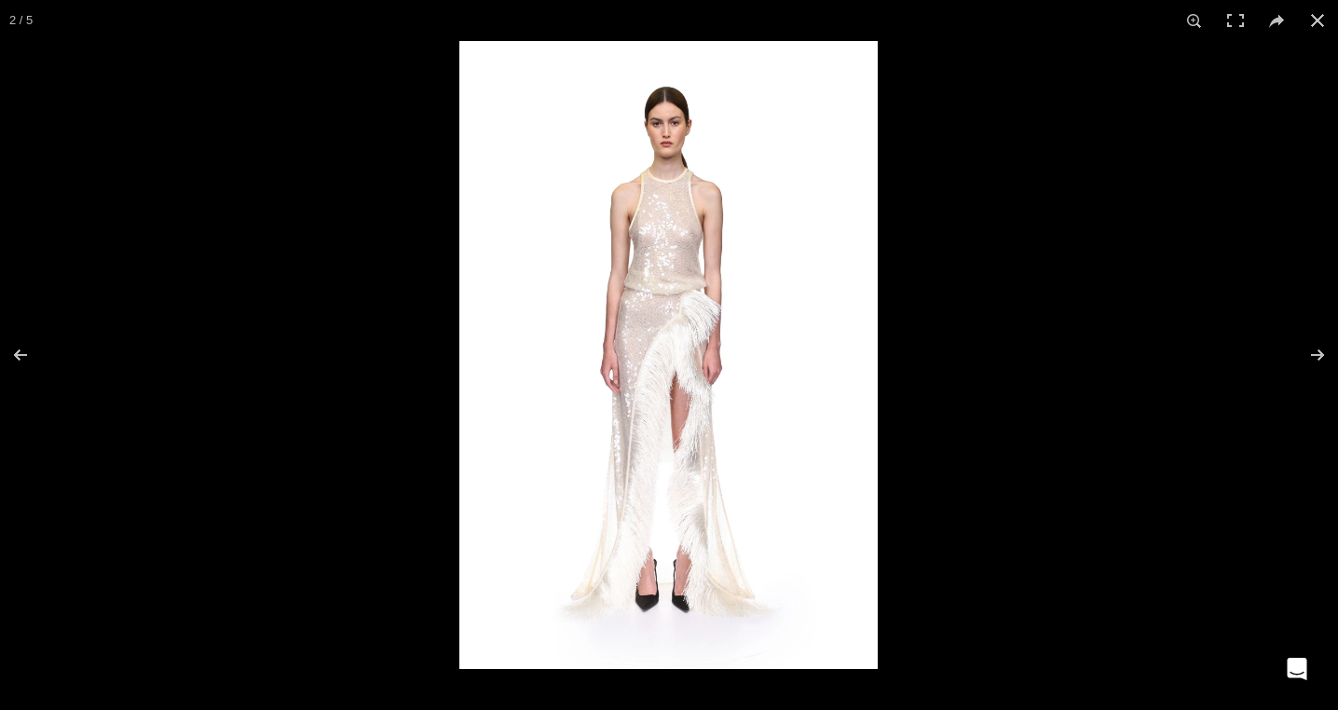
click at [657, 185] on img at bounding box center [669, 355] width 419 height 628
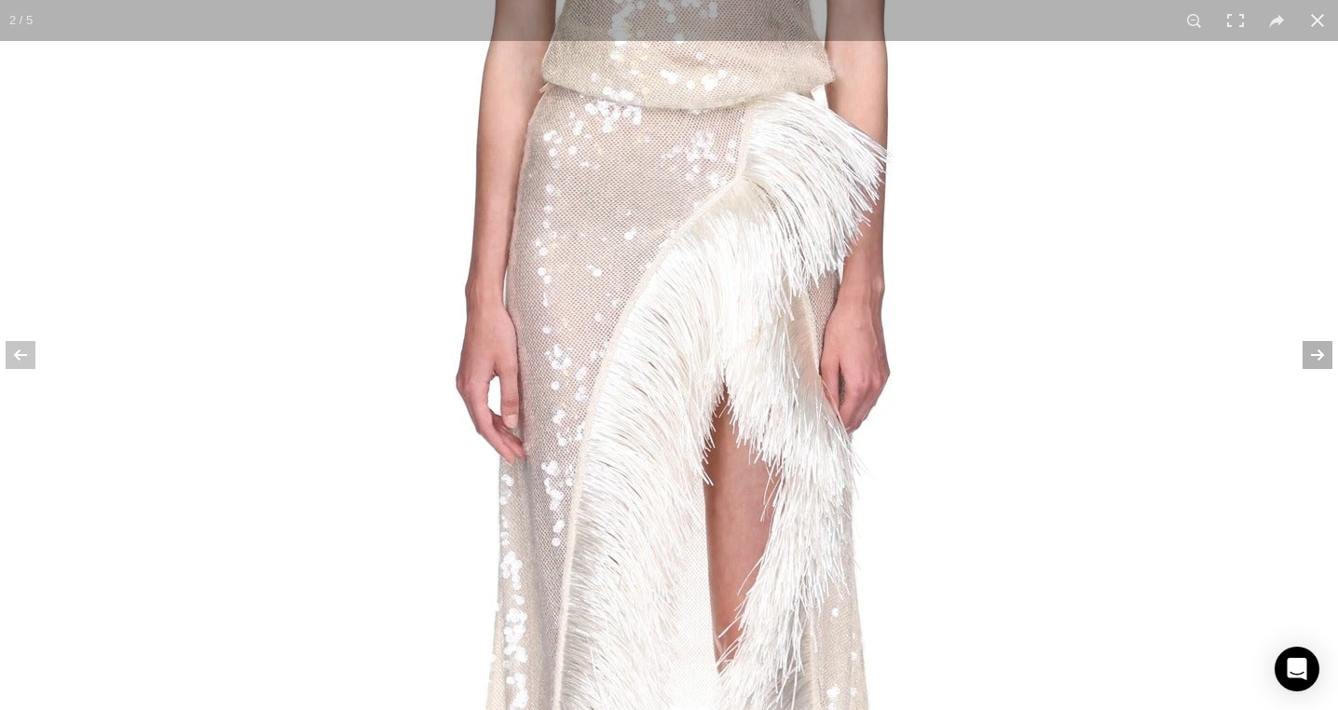
scroll to position [0, 196]
click at [1325, 340] on button at bounding box center [1305, 355] width 65 height 93
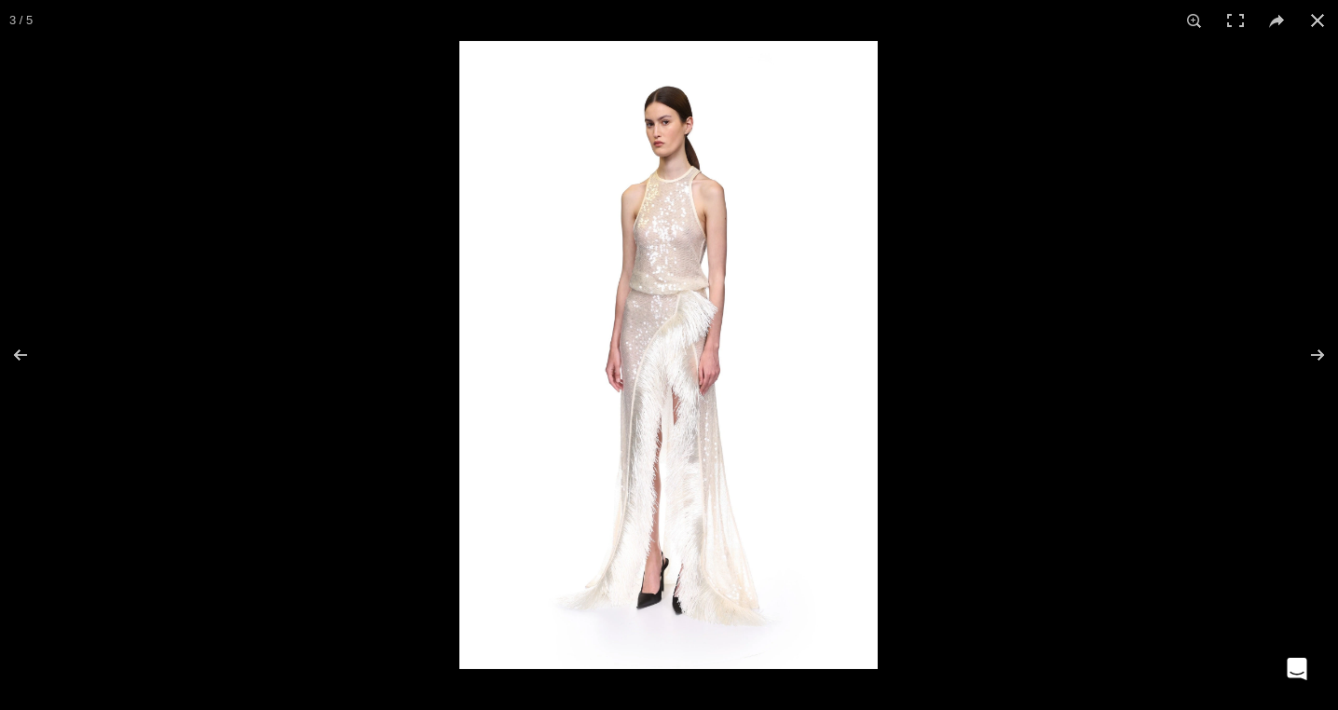
click at [705, 284] on img at bounding box center [669, 355] width 419 height 628
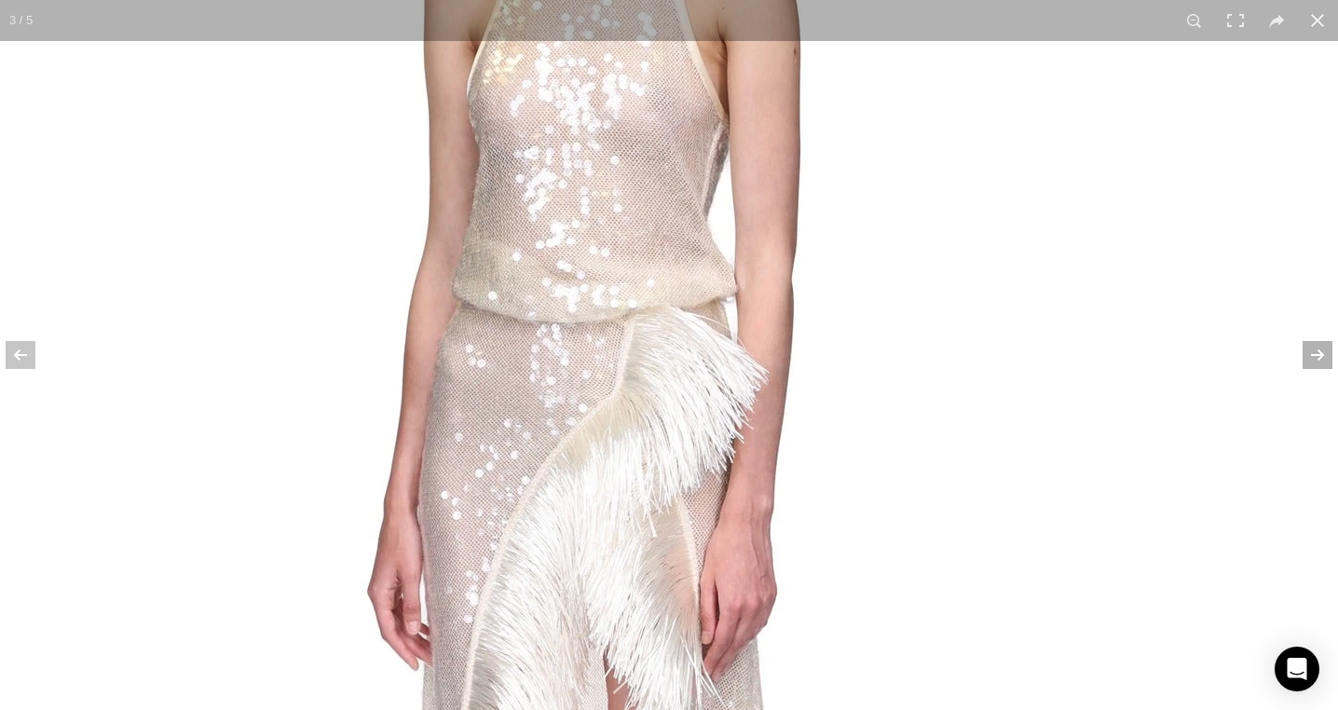
click at [1310, 353] on button at bounding box center [1305, 355] width 65 height 93
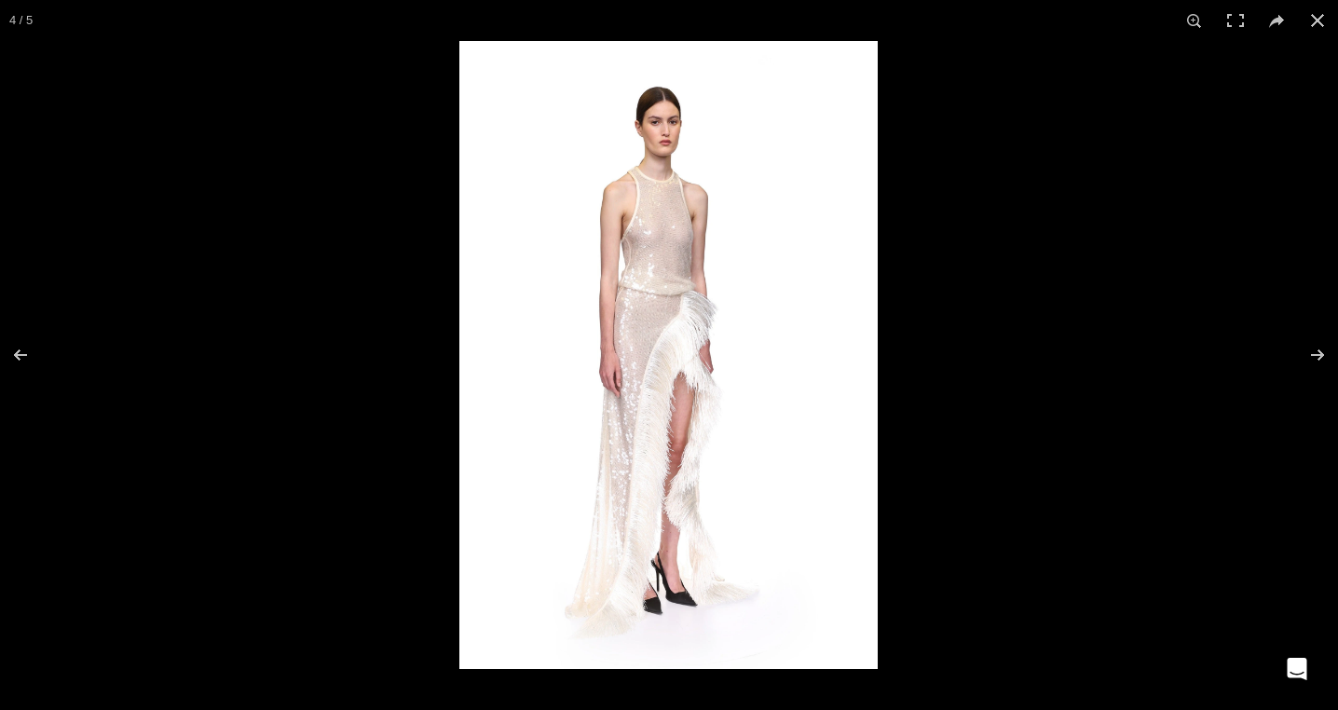
drag, startPoint x: 723, startPoint y: 315, endPoint x: 703, endPoint y: 243, distance: 74.6
click at [703, 243] on img at bounding box center [669, 355] width 419 height 628
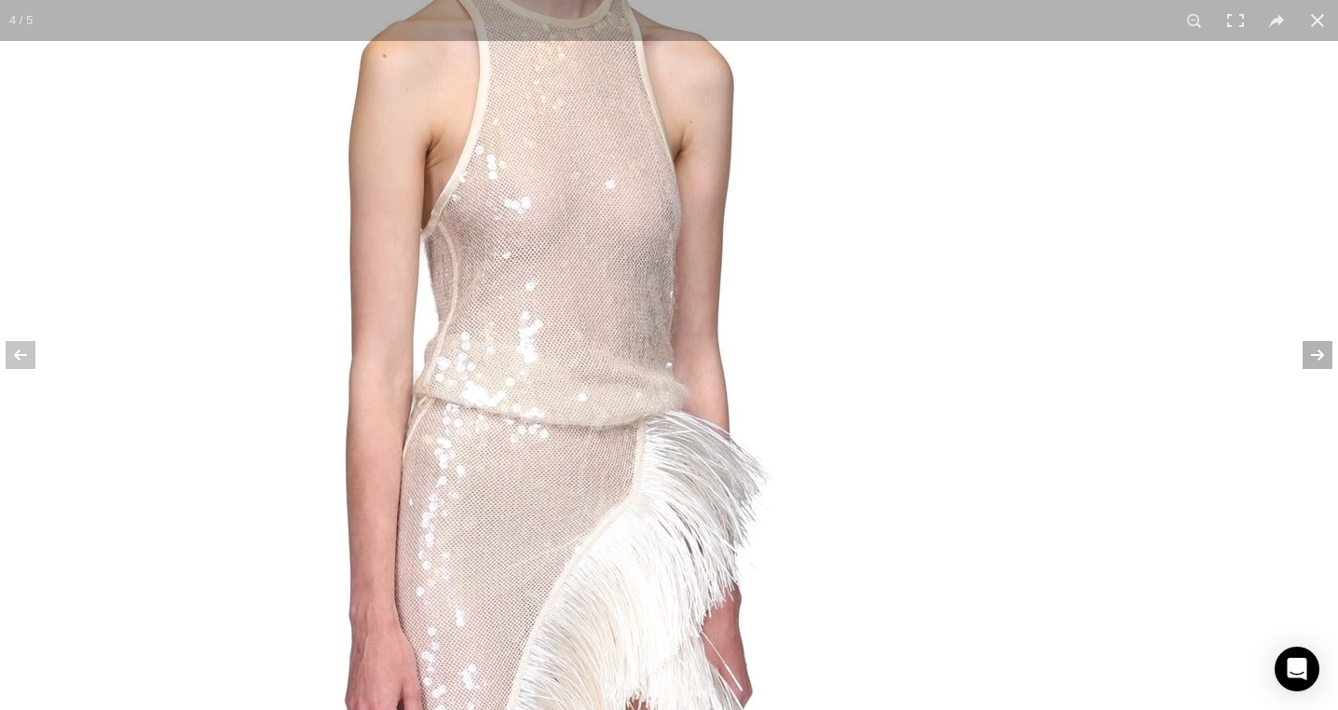
click at [1325, 342] on button at bounding box center [1305, 355] width 65 height 93
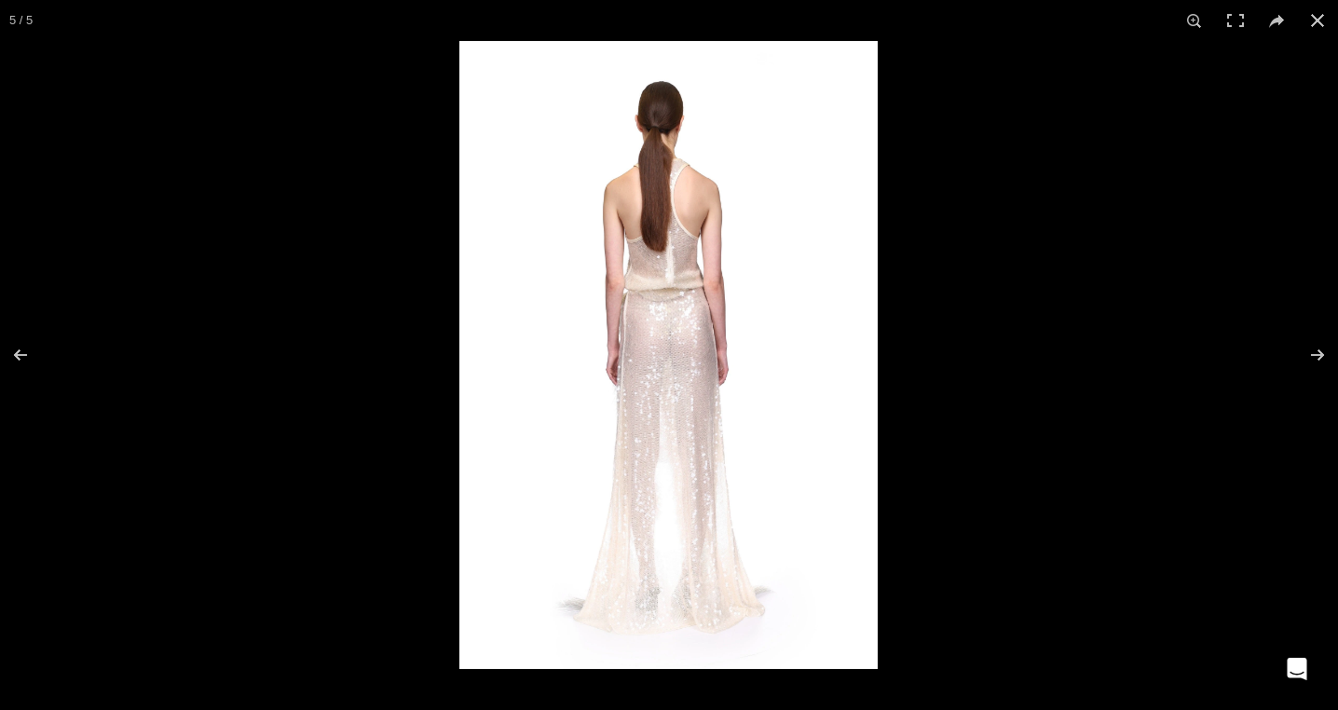
click at [809, 280] on img at bounding box center [669, 355] width 419 height 628
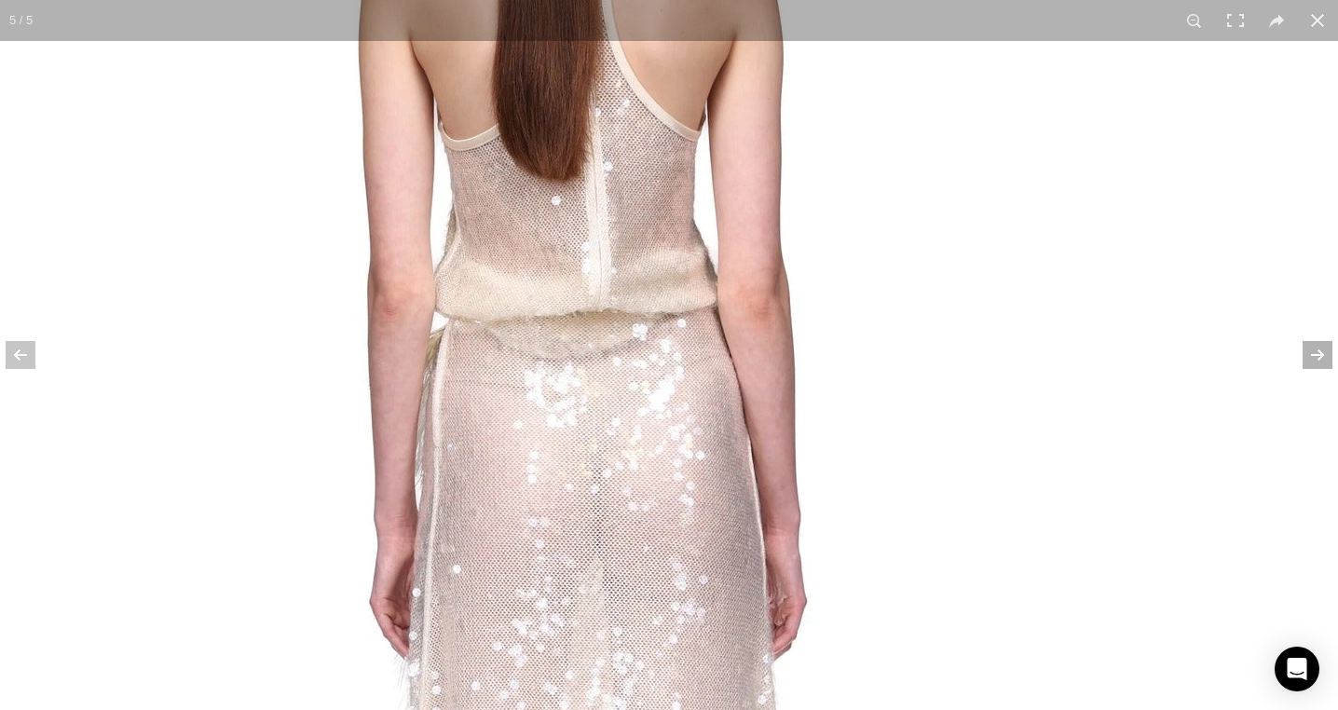
scroll to position [0, 391]
click at [1325, 350] on button at bounding box center [1305, 355] width 65 height 93
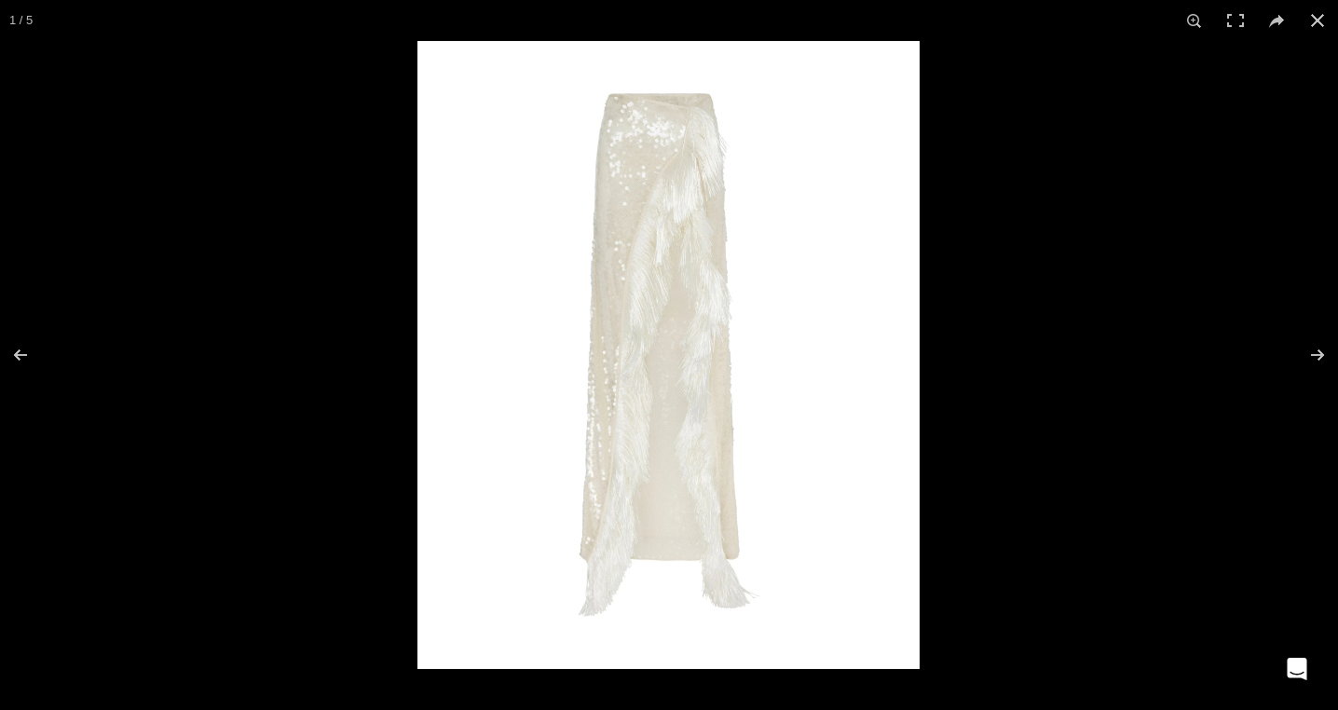
click at [847, 284] on img at bounding box center [669, 355] width 502 height 628
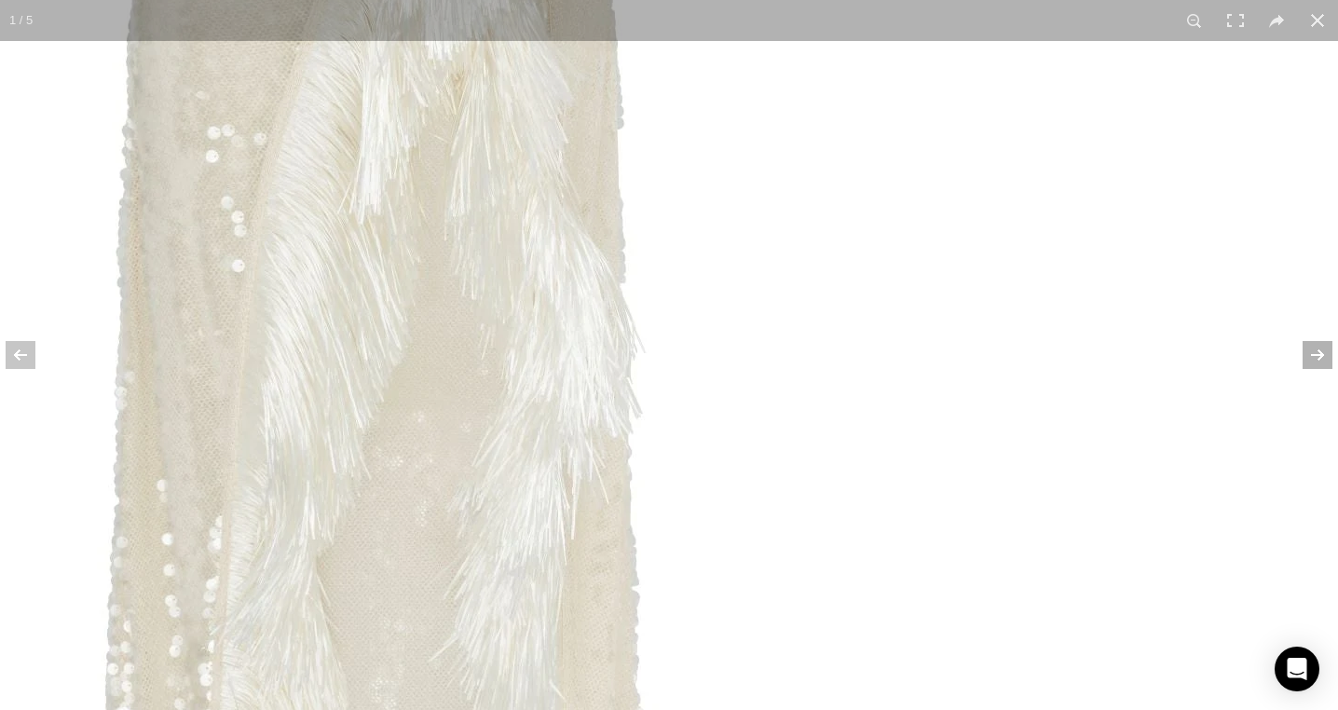
click at [1323, 357] on button at bounding box center [1305, 355] width 65 height 93
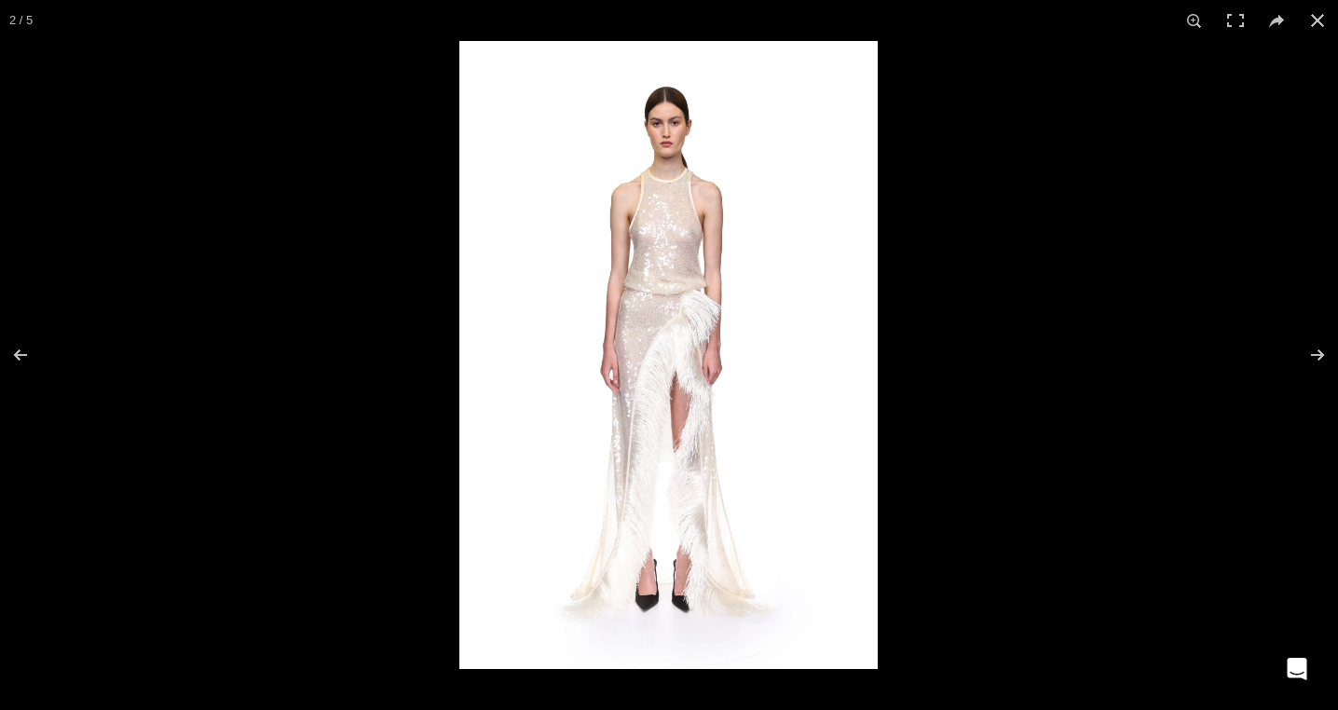
drag, startPoint x: 1321, startPoint y: 17, endPoint x: 1215, endPoint y: 49, distance: 110.3
click at [1321, 18] on button at bounding box center [1317, 20] width 41 height 41
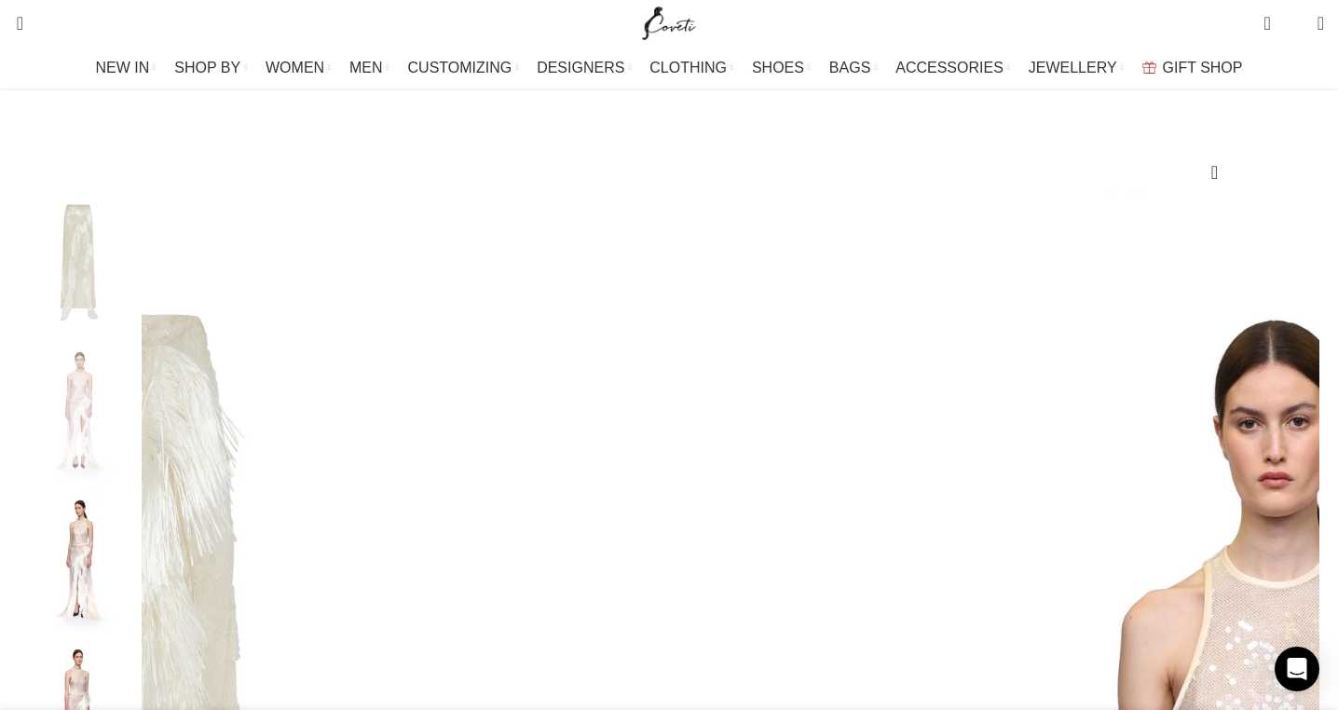
scroll to position [0, 0]
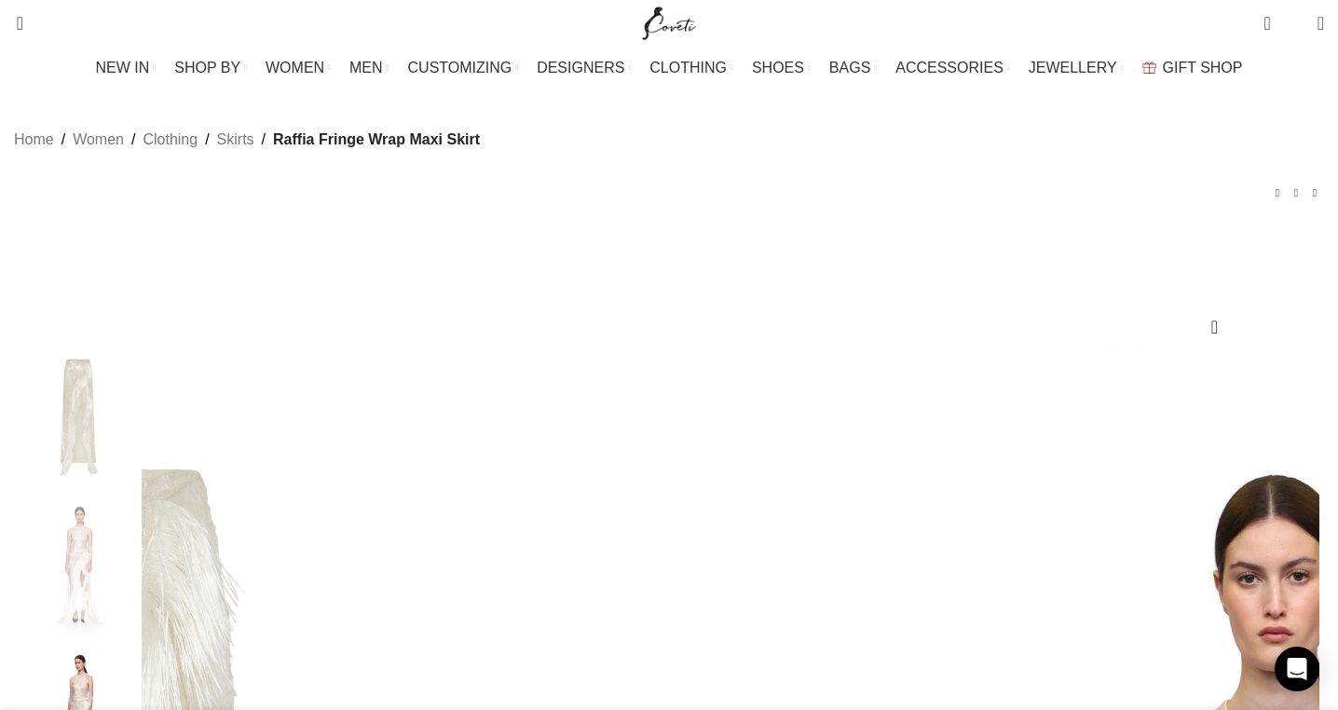
drag, startPoint x: 878, startPoint y: 267, endPoint x: 935, endPoint y: 331, distance: 85.8
copy div "Raffia Fringe Wrap Maxi Skirt"
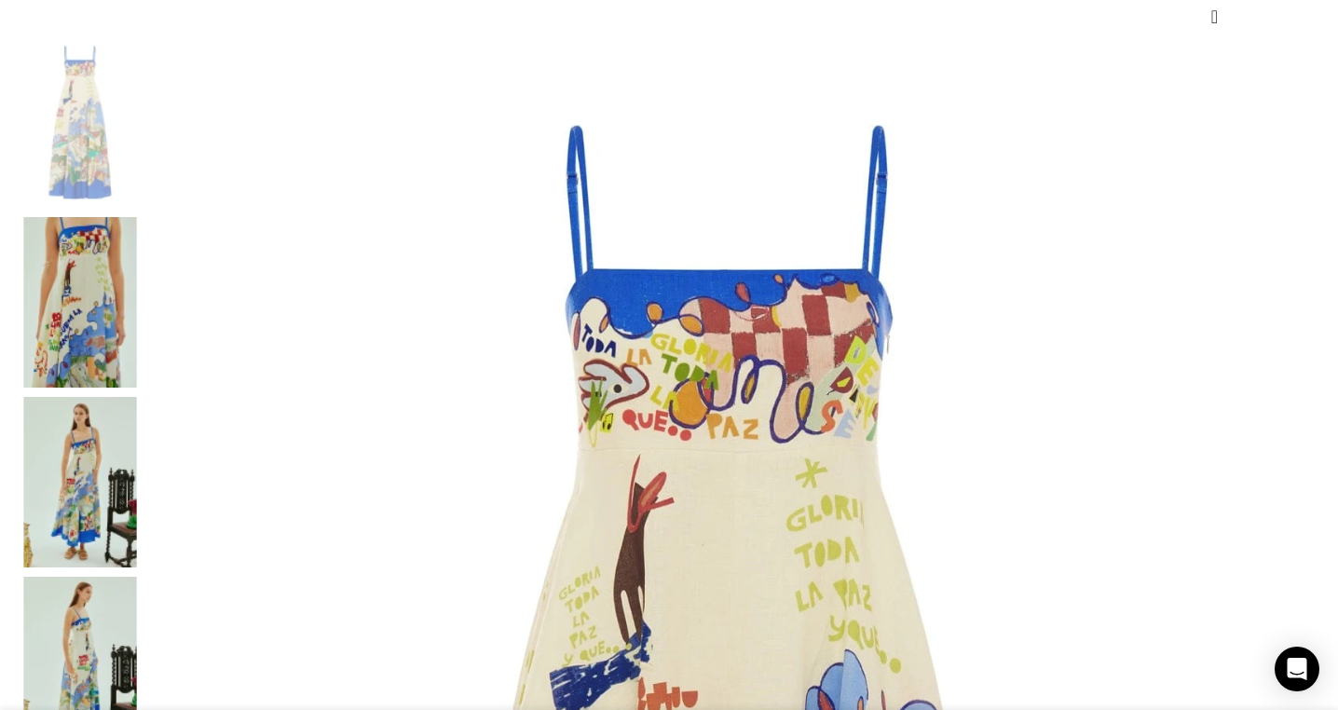
scroll to position [0, 588]
